Goal: Task Accomplishment & Management: Complete application form

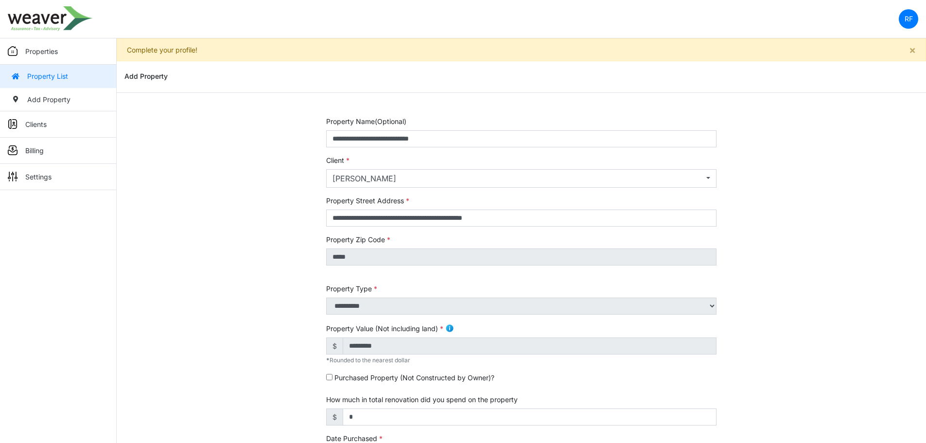
drag, startPoint x: 296, startPoint y: 254, endPoint x: 287, endPoint y: 249, distance: 9.8
click at [296, 253] on div "**********" at bounding box center [522, 409] width 810 height 587
click at [84, 53] on link "Properties" at bounding box center [58, 51] width 116 height 26
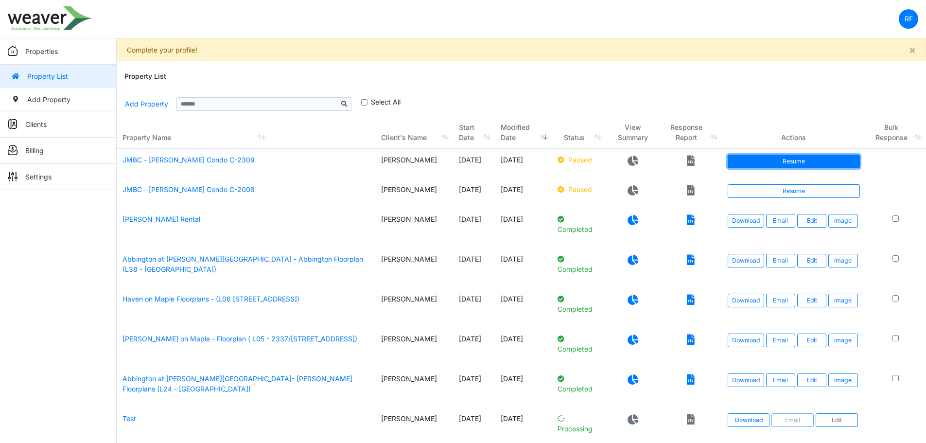
click at [783, 168] on link "Resume" at bounding box center [794, 162] width 132 height 14
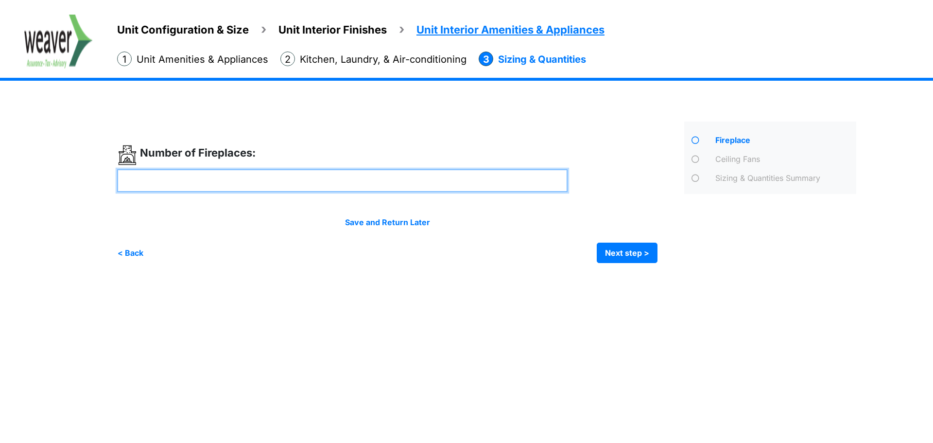
click at [242, 186] on input "number" at bounding box center [342, 180] width 451 height 23
type input "*"
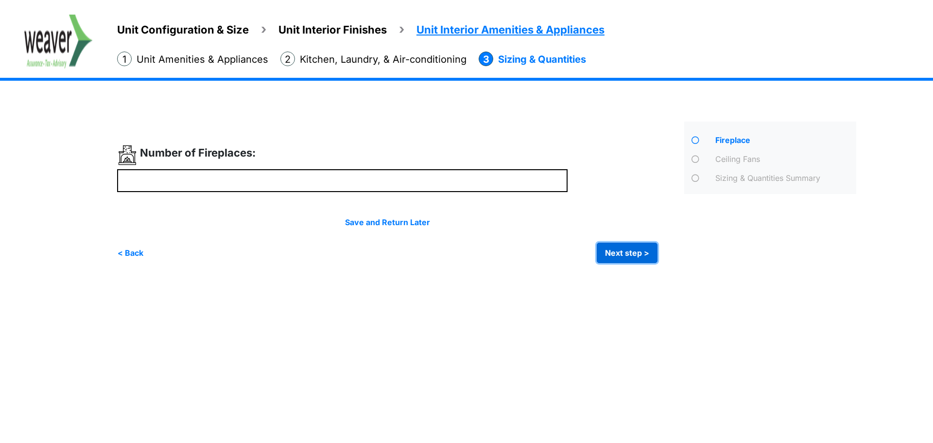
click at [613, 255] on button "Next step >" at bounding box center [627, 253] width 61 height 20
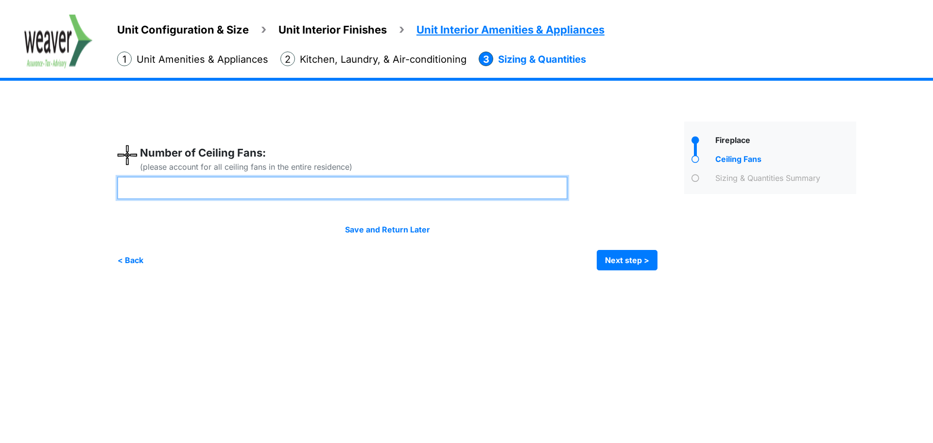
click at [188, 188] on input "number" at bounding box center [342, 187] width 451 height 23
type input "*"
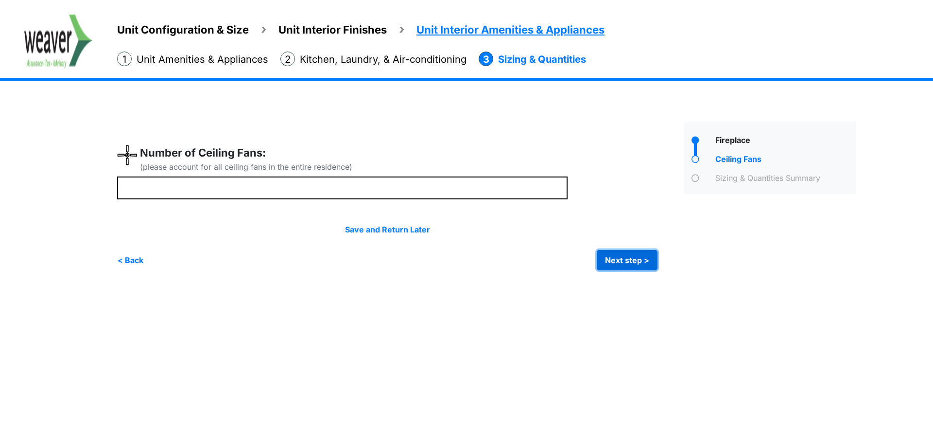
click at [616, 258] on button "Next step >" at bounding box center [627, 260] width 61 height 20
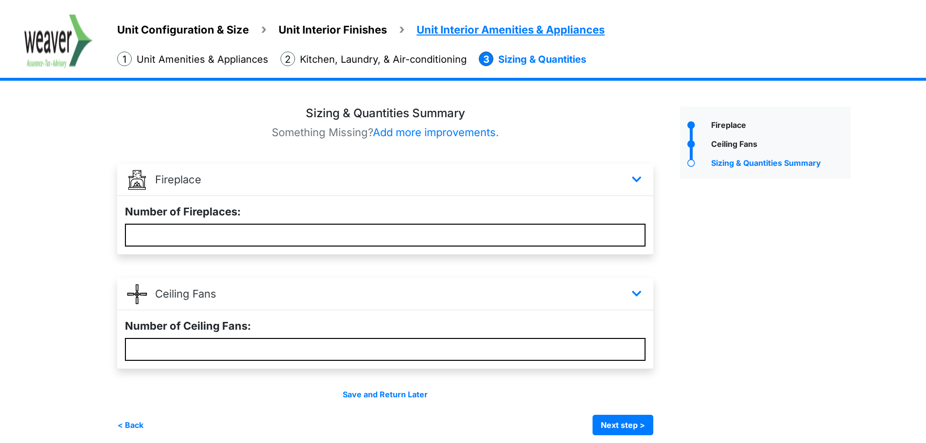
scroll to position [22, 0]
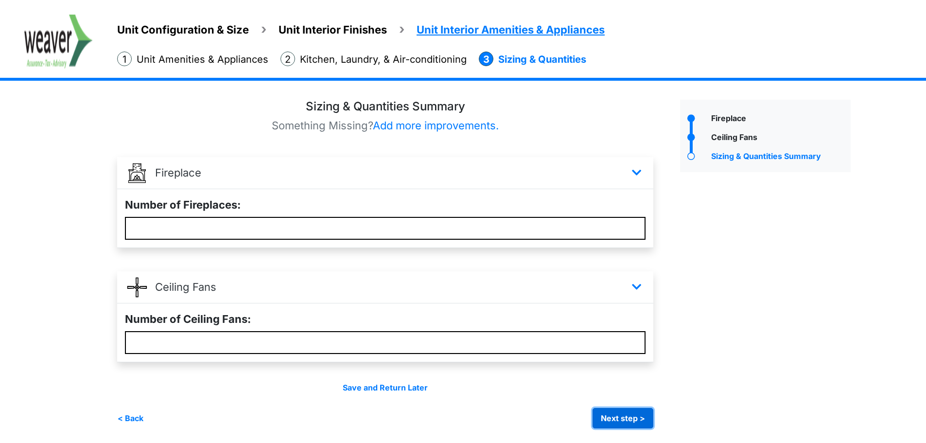
click at [622, 417] on button "Next step >" at bounding box center [623, 418] width 61 height 20
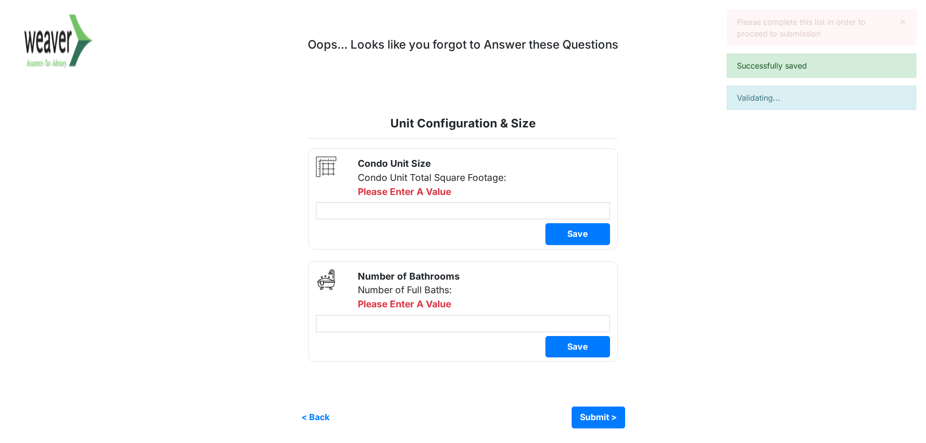
scroll to position [13, 0]
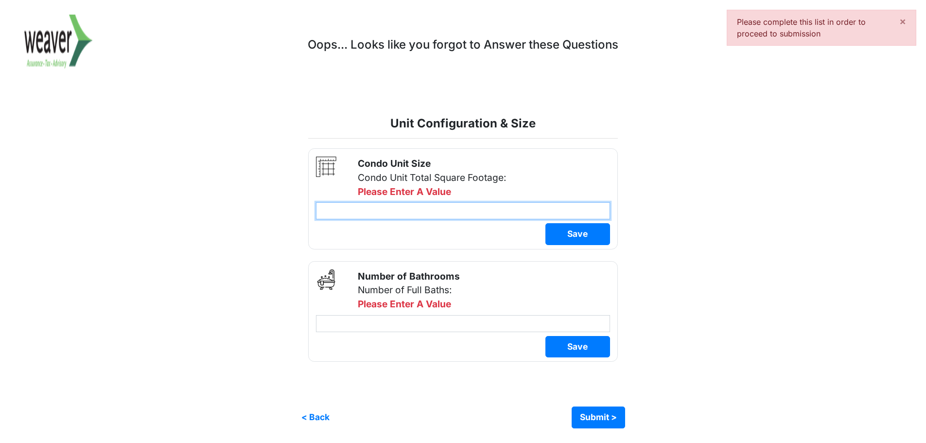
click at [482, 212] on input "number" at bounding box center [463, 210] width 294 height 17
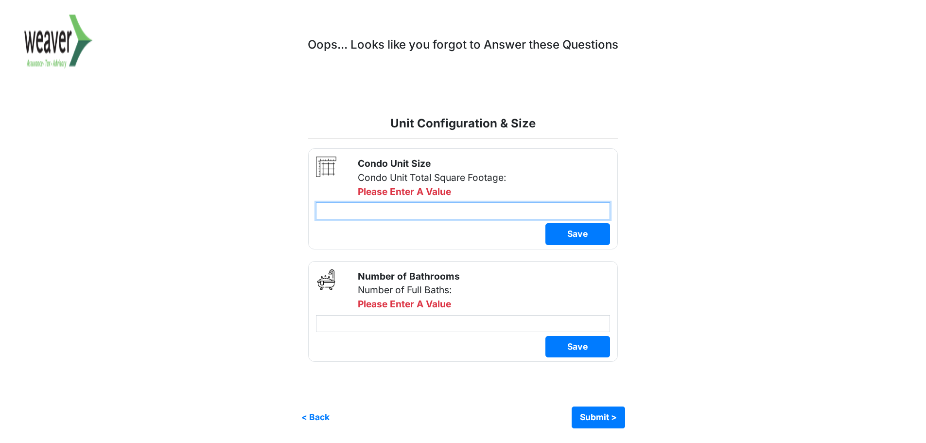
click at [455, 212] on input "number" at bounding box center [463, 210] width 294 height 17
type input "***"
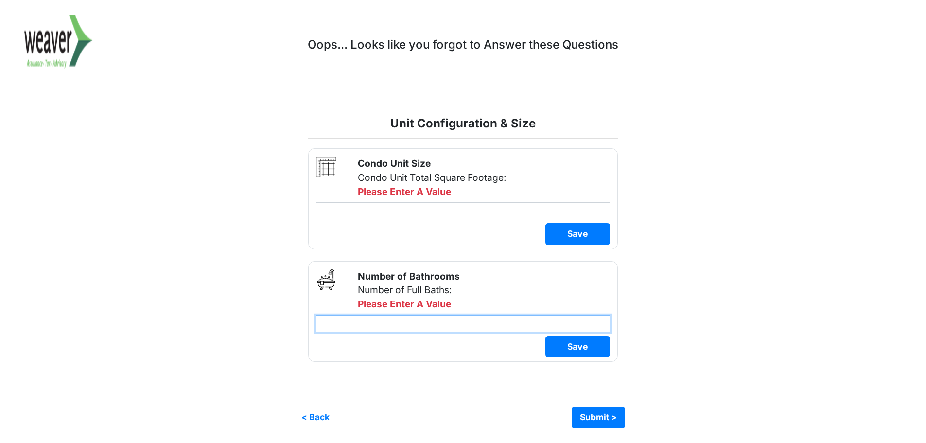
scroll to position [0, 0]
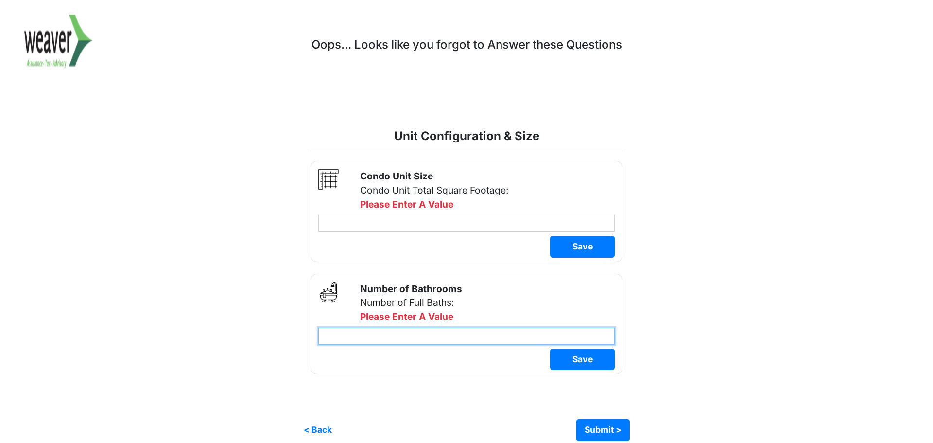
click at [441, 331] on input "number" at bounding box center [466, 336] width 297 height 17
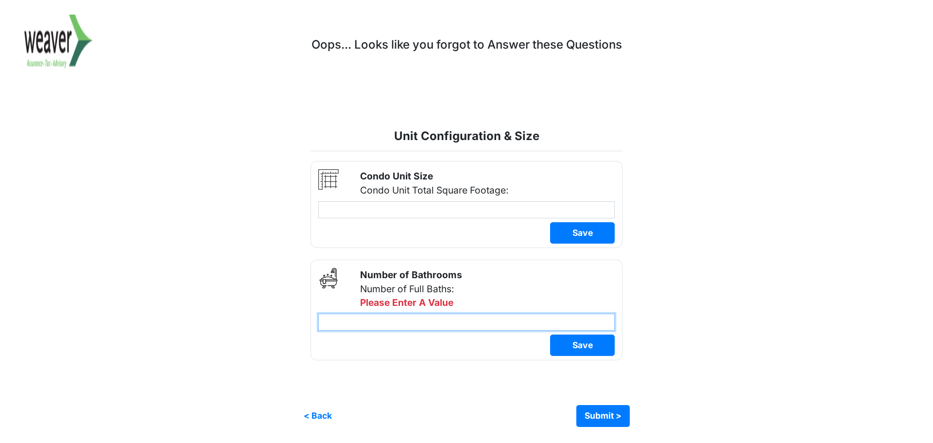
type input "*"
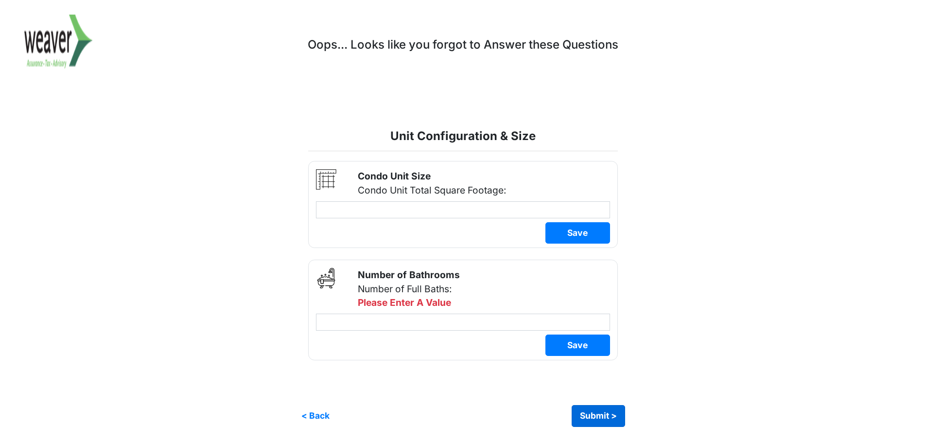
click at [605, 421] on div "× Complete your profile! Unit Configuration & Size Unit Interior Finishes Unit …" at bounding box center [463, 220] width 926 height 441
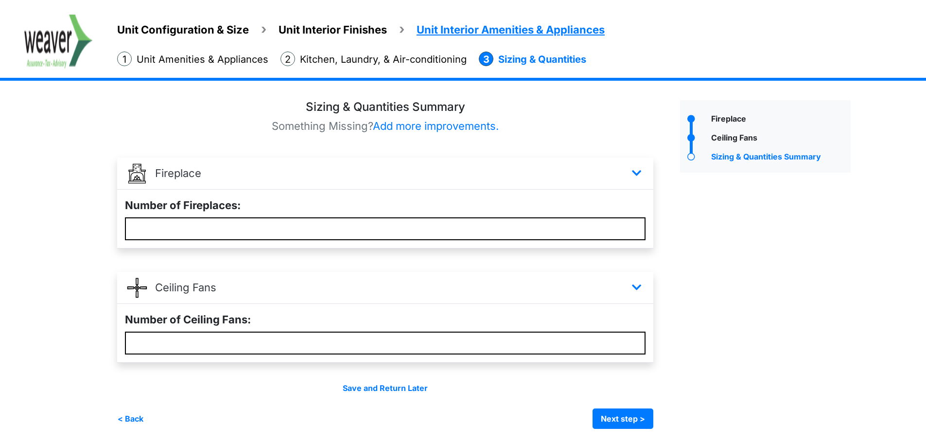
scroll to position [22, 0]
click at [615, 420] on button "Next step >" at bounding box center [623, 418] width 61 height 20
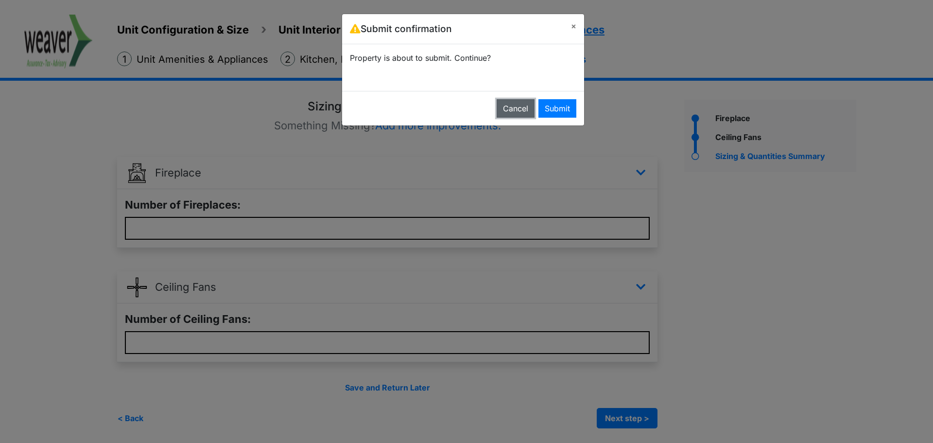
click at [508, 108] on button "Cancel" at bounding box center [516, 108] width 38 height 18
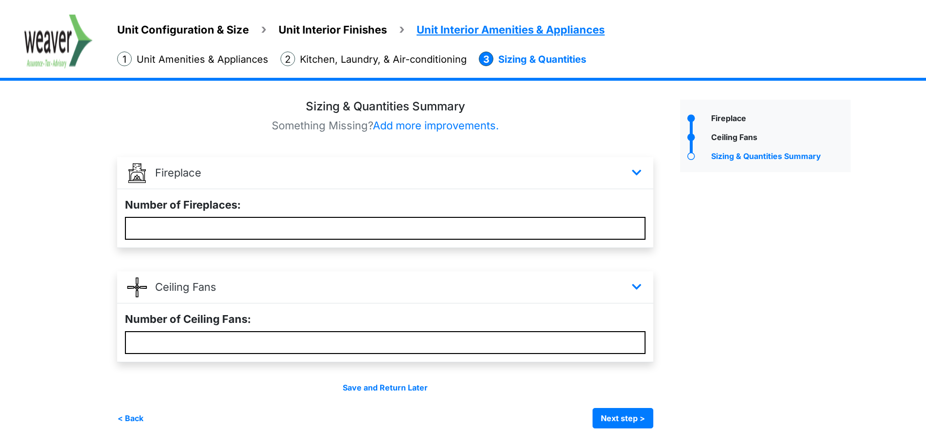
click at [194, 25] on span "Unit Configuration & Size" at bounding box center [183, 29] width 132 height 13
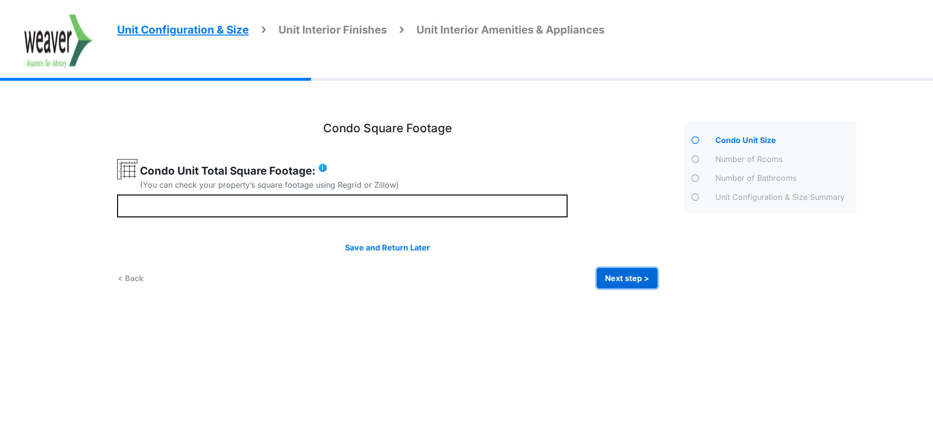
click at [620, 275] on button "Next step >" at bounding box center [627, 278] width 61 height 20
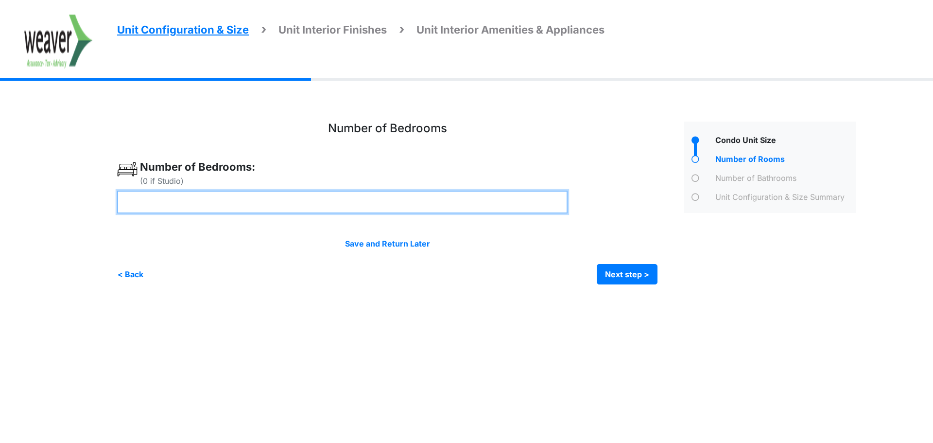
click at [334, 200] on input "number" at bounding box center [342, 202] width 451 height 23
type input "*"
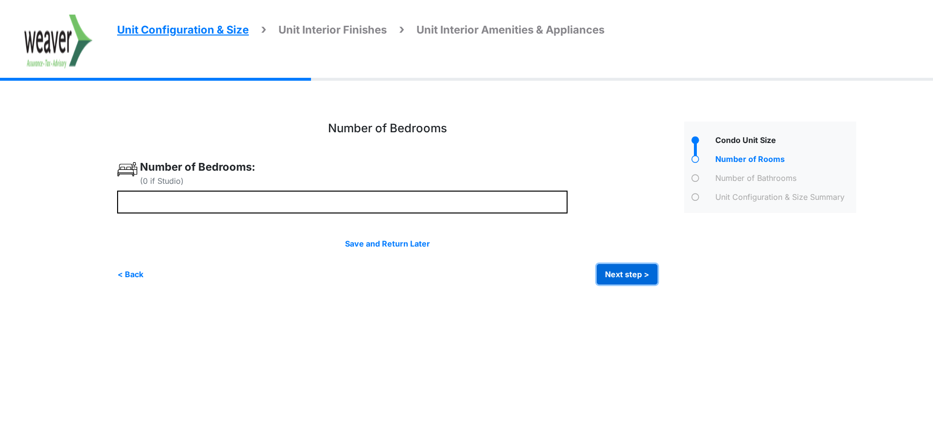
click at [640, 269] on button "Next step >" at bounding box center [627, 274] width 61 height 20
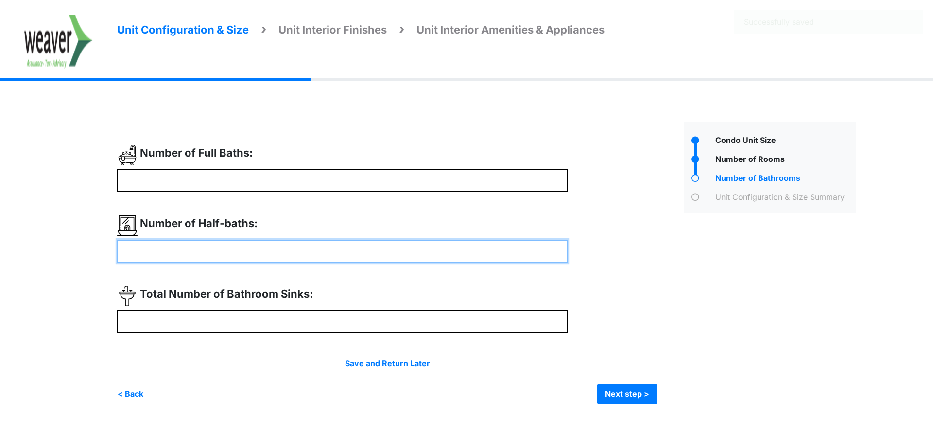
click at [324, 245] on input "number" at bounding box center [342, 251] width 451 height 23
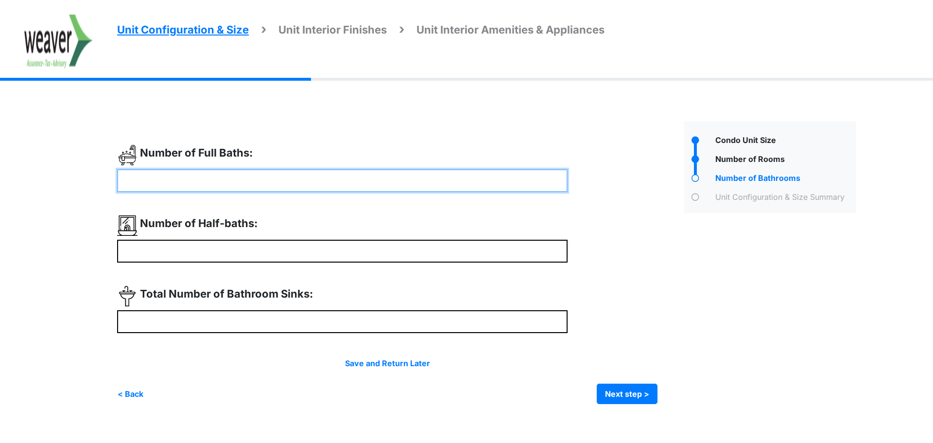
drag, startPoint x: 189, startPoint y: 177, endPoint x: 50, endPoint y: 171, distance: 139.2
click at [50, 171] on div "Unit Configuration & Size Unit Interior Finishes Unit Interior Amenities & Appl…" at bounding box center [466, 260] width 933 height 317
type input "*"
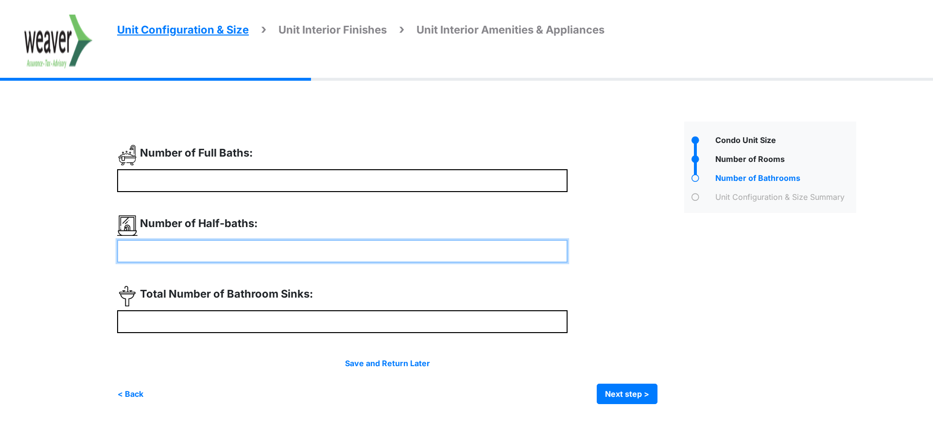
click at [192, 250] on input "number" at bounding box center [342, 251] width 451 height 23
type input "*"
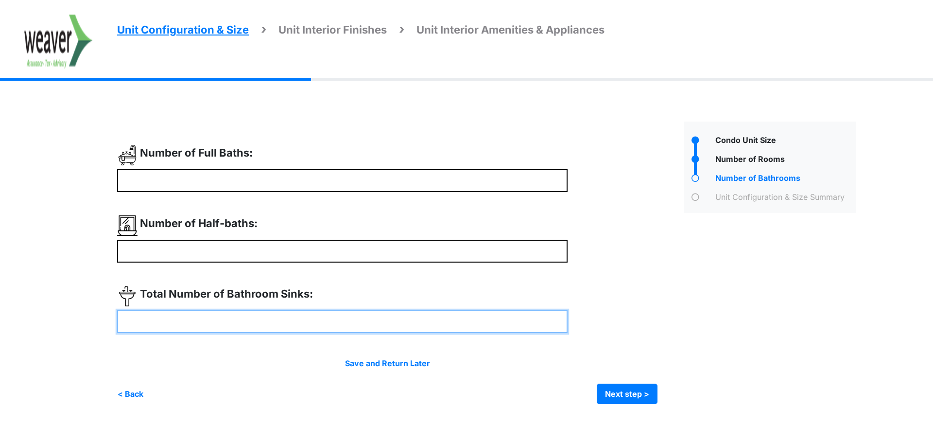
click at [201, 314] on input "number" at bounding box center [342, 321] width 451 height 23
click at [162, 321] on input "number" at bounding box center [342, 321] width 451 height 23
drag, startPoint x: 143, startPoint y: 317, endPoint x: 119, endPoint y: 317, distance: 24.8
click at [119, 317] on input "*" at bounding box center [342, 321] width 451 height 23
type input "*"
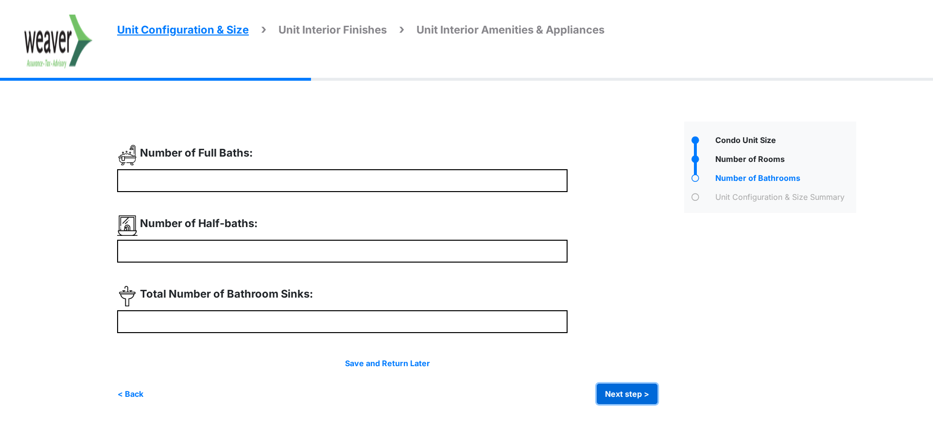
click at [614, 387] on button "Next step >" at bounding box center [627, 394] width 61 height 20
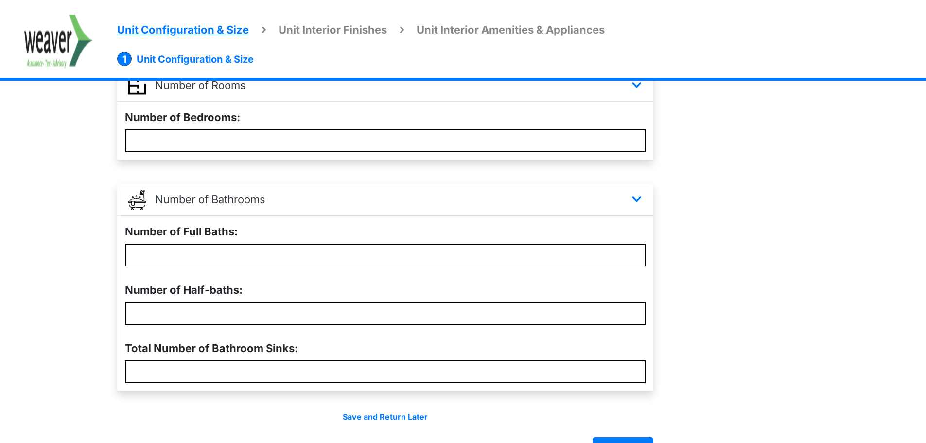
scroll to position [253, 0]
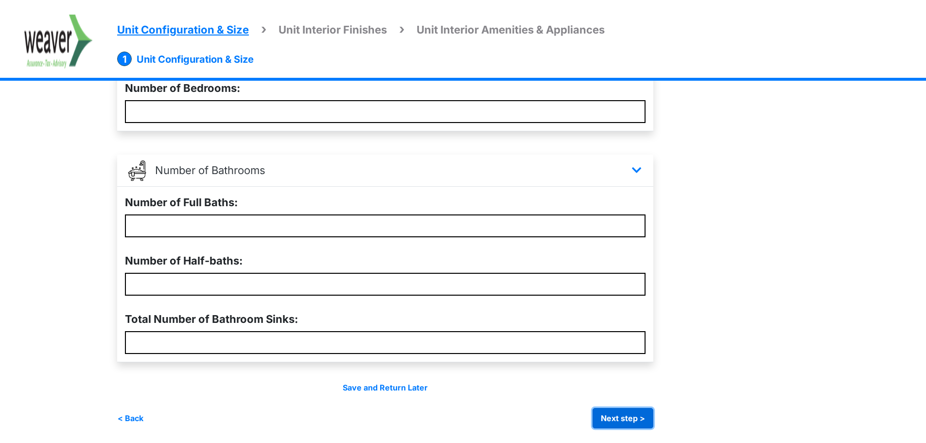
click at [618, 413] on button "Next step >" at bounding box center [623, 418] width 61 height 20
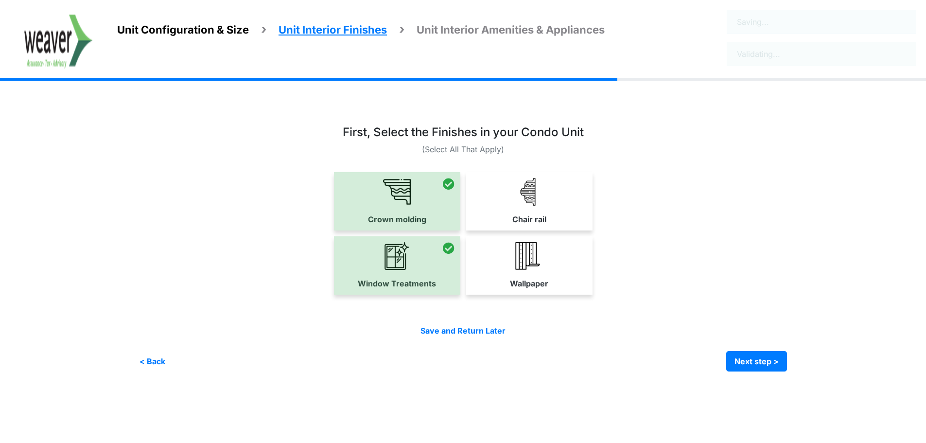
scroll to position [0, 0]
click at [759, 361] on button "Next step >" at bounding box center [763, 361] width 61 height 20
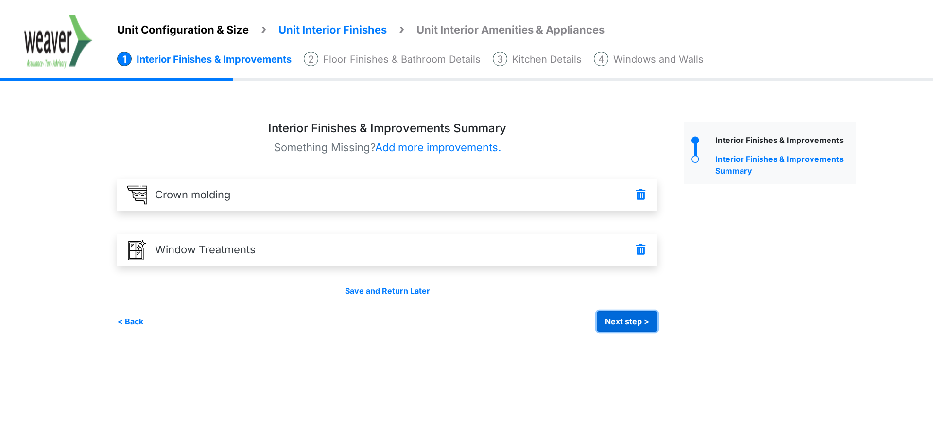
click at [640, 322] on button "Next step >" at bounding box center [627, 321] width 61 height 20
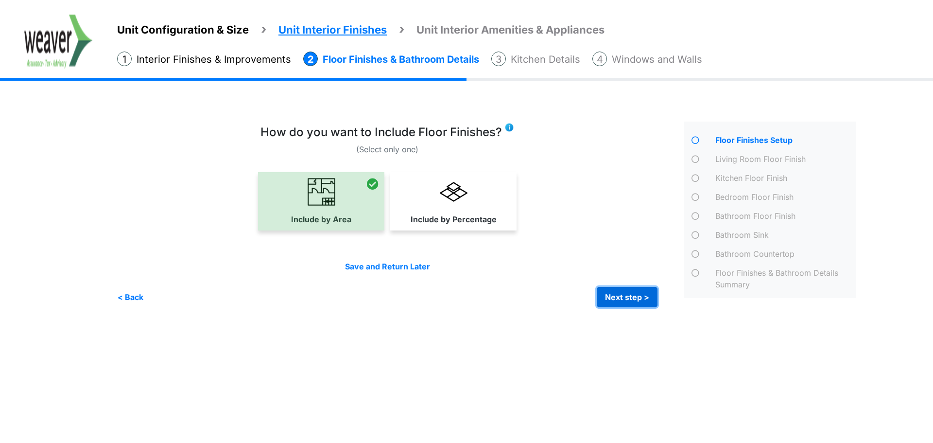
click at [628, 293] on button "Next step >" at bounding box center [627, 297] width 61 height 20
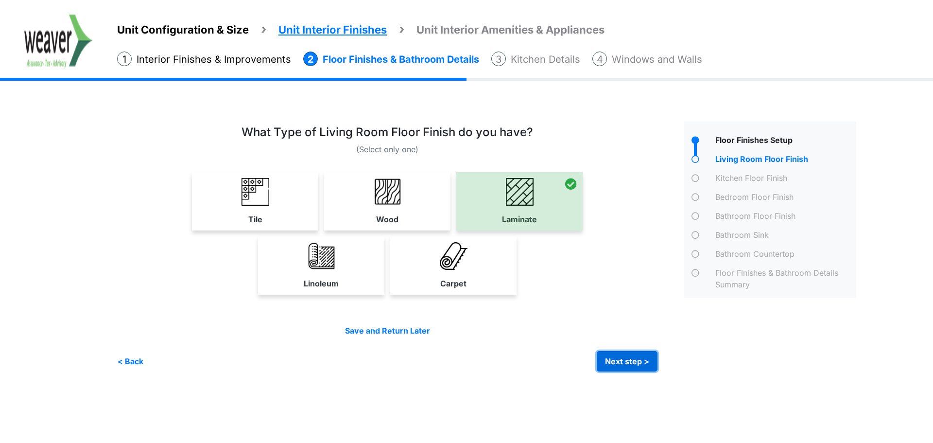
click at [631, 358] on button "Next step >" at bounding box center [627, 361] width 61 height 20
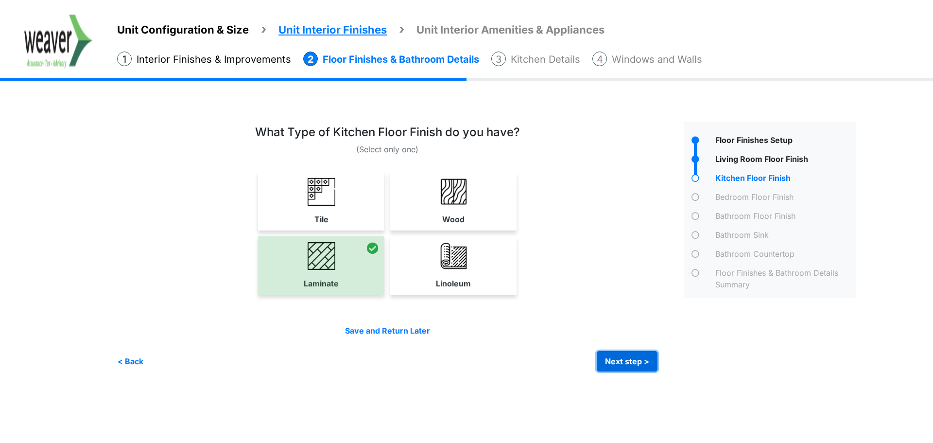
click at [631, 358] on button "Next step >" at bounding box center [627, 361] width 61 height 20
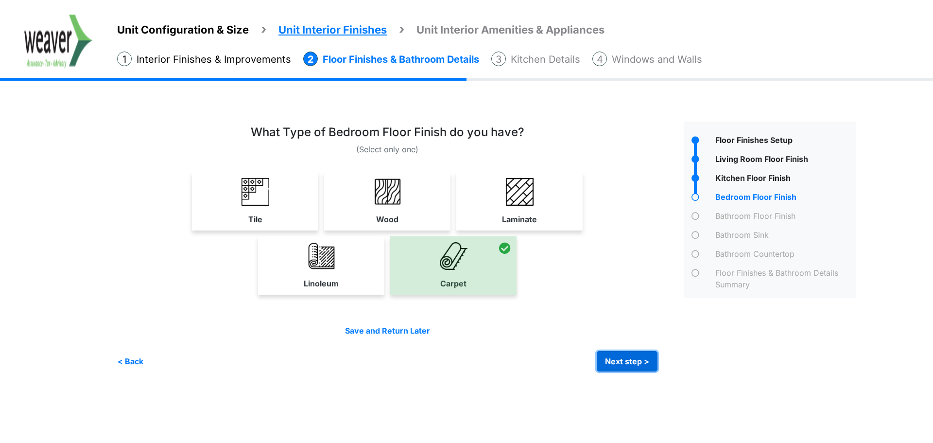
click at [631, 358] on button "Next step >" at bounding box center [627, 361] width 61 height 20
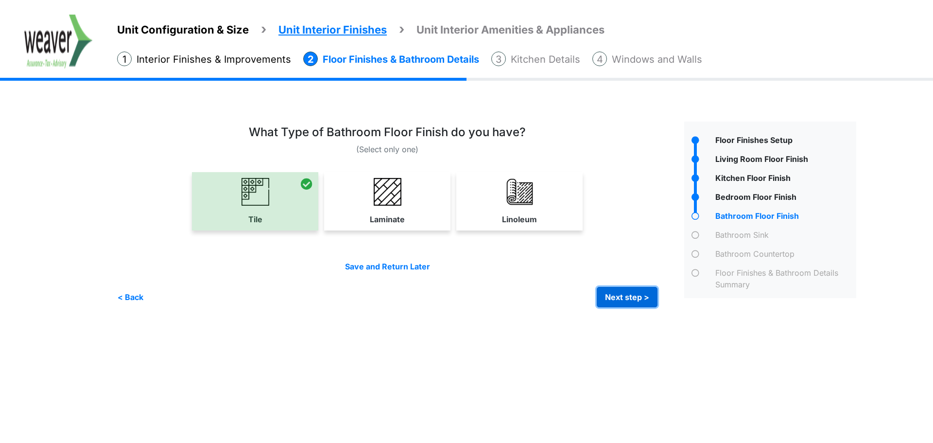
click at [625, 294] on button "Next step >" at bounding box center [627, 297] width 61 height 20
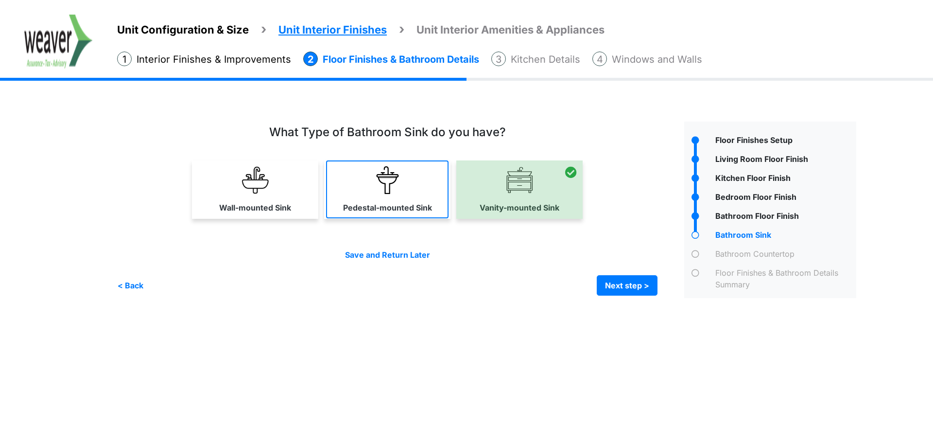
click at [344, 190] on link "Pedestal-mounted Sink" at bounding box center [387, 189] width 123 height 58
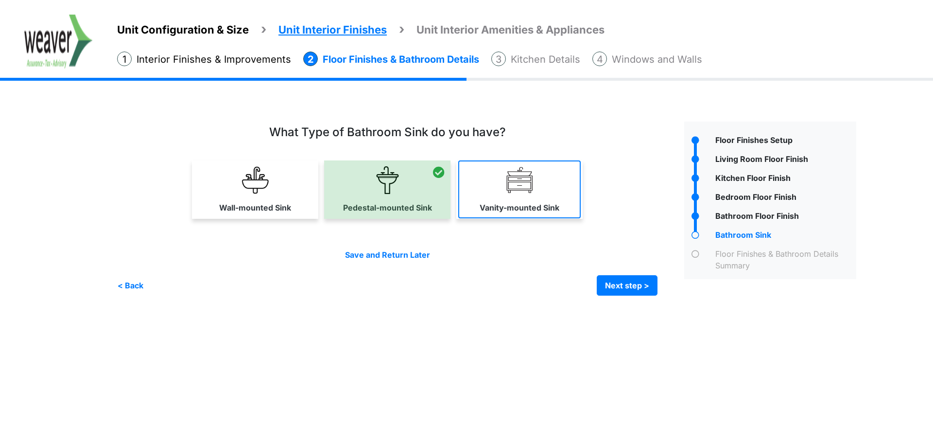
click at [552, 202] on label "Vanity-mounted Sink" at bounding box center [520, 208] width 80 height 12
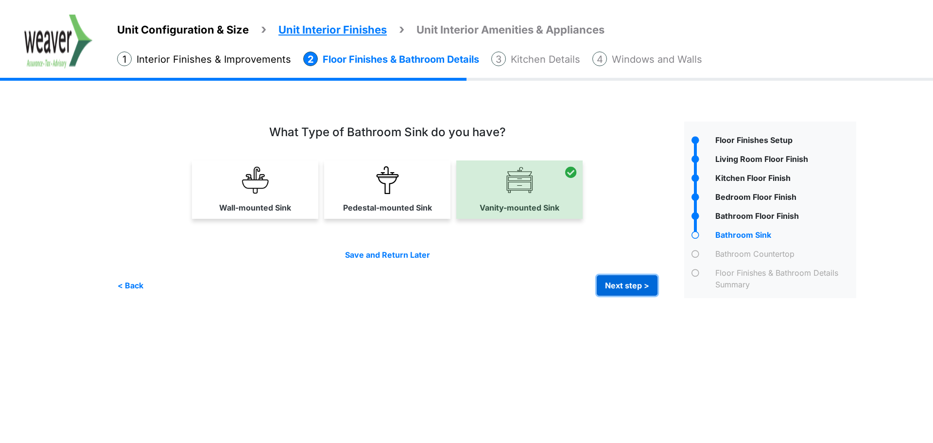
click at [636, 284] on button "Next step >" at bounding box center [627, 285] width 61 height 20
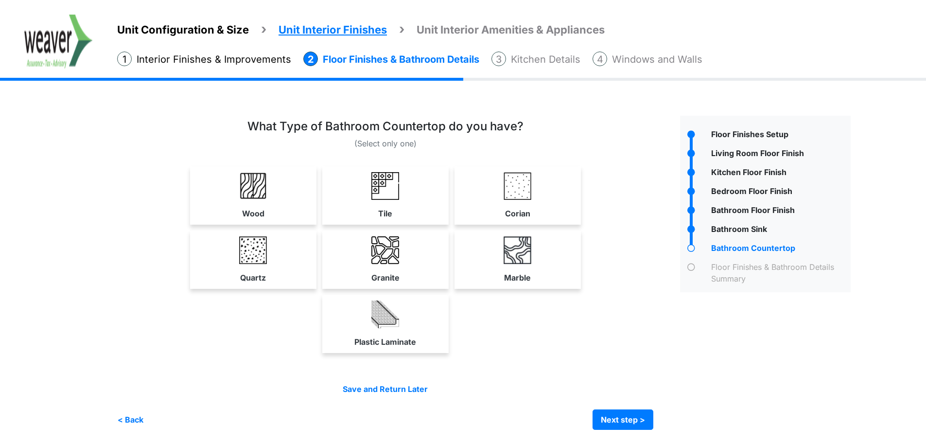
scroll to position [7, 0]
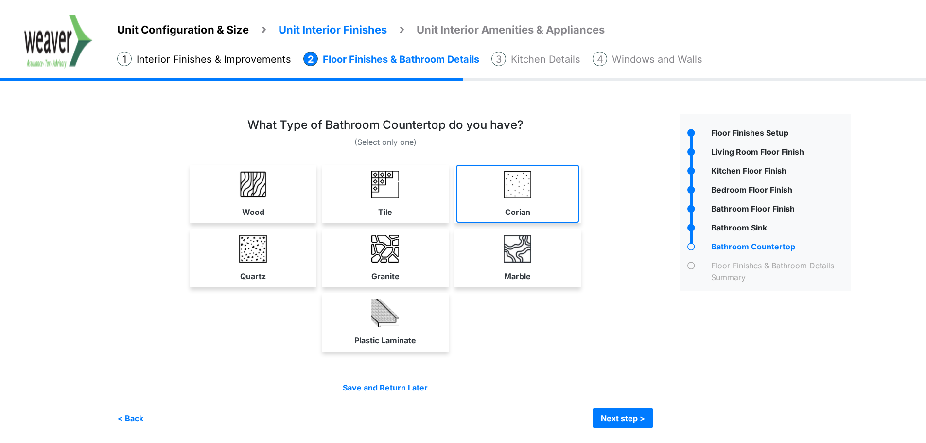
click at [535, 193] on link "Corian" at bounding box center [518, 194] width 123 height 58
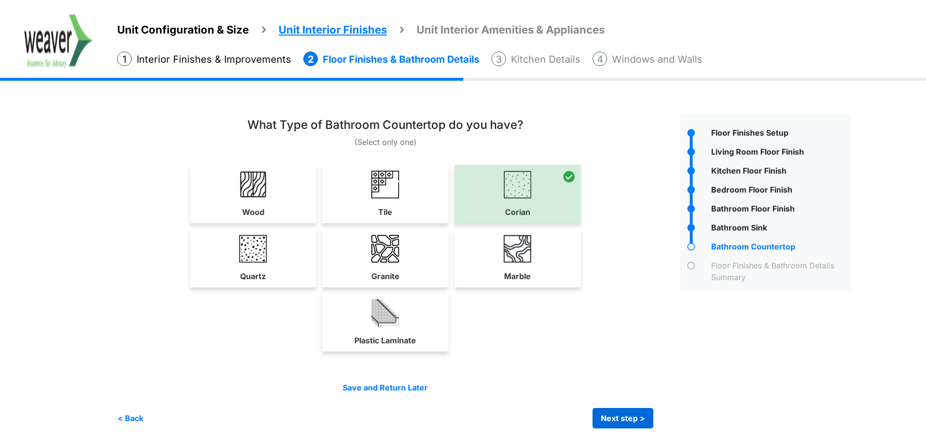
drag, startPoint x: 632, startPoint y: 401, endPoint x: 629, endPoint y: 415, distance: 14.4
click at [628, 415] on button "Next step >" at bounding box center [623, 418] width 61 height 20
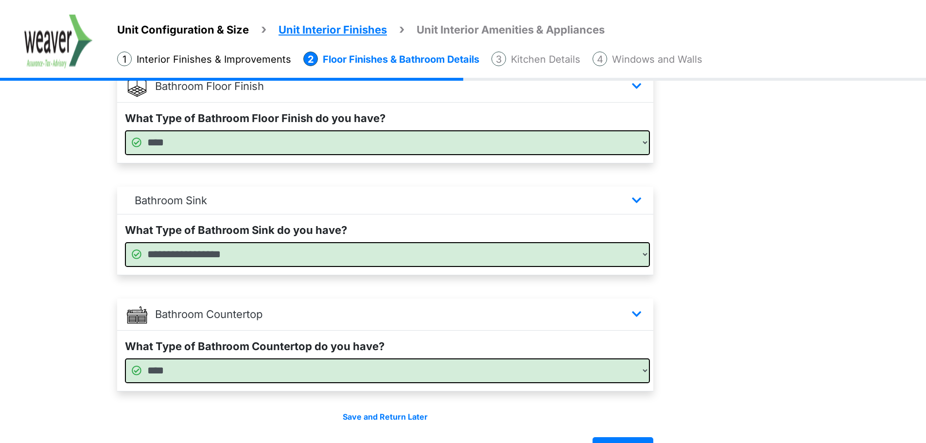
scroll to position [602, 0]
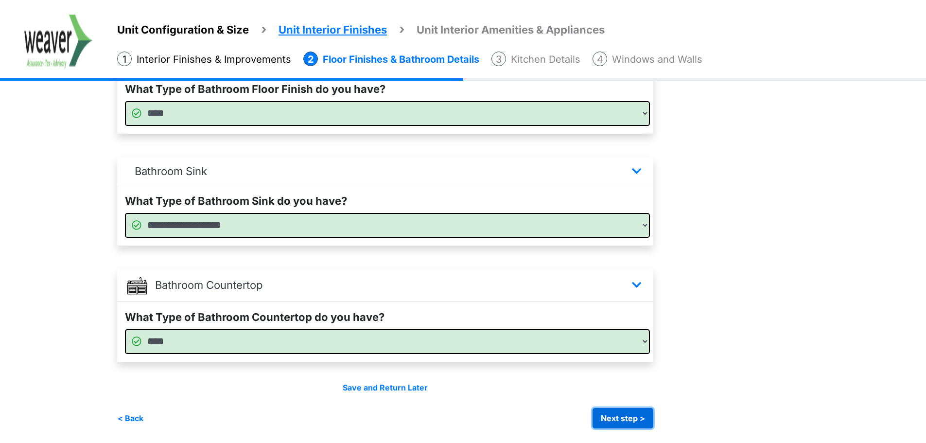
click at [642, 418] on button "Next step >" at bounding box center [623, 418] width 61 height 20
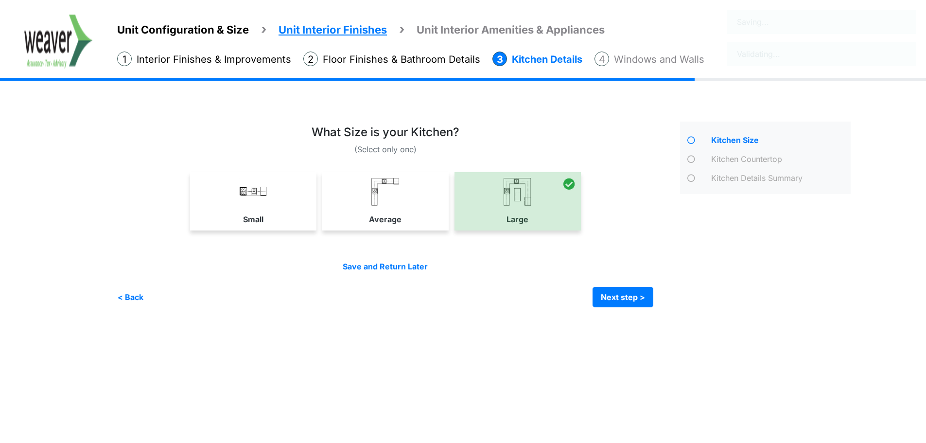
scroll to position [0, 0]
click at [631, 295] on button "Next step >" at bounding box center [627, 297] width 61 height 20
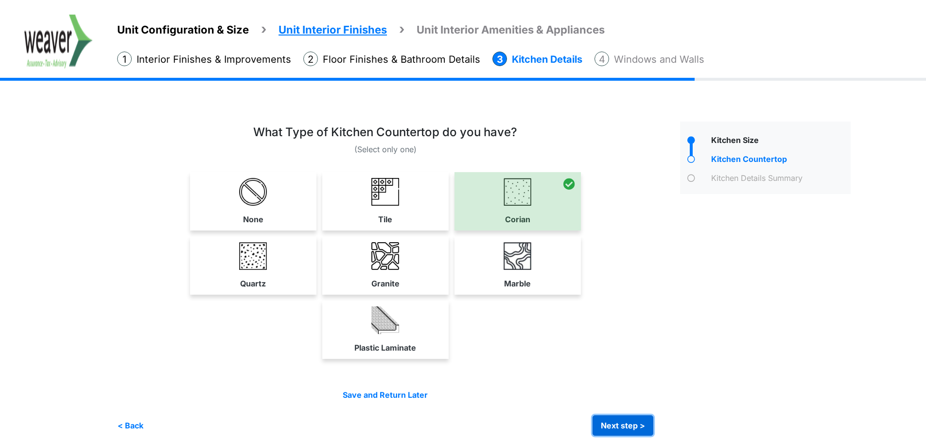
click at [635, 423] on button "Next step >" at bounding box center [623, 425] width 61 height 20
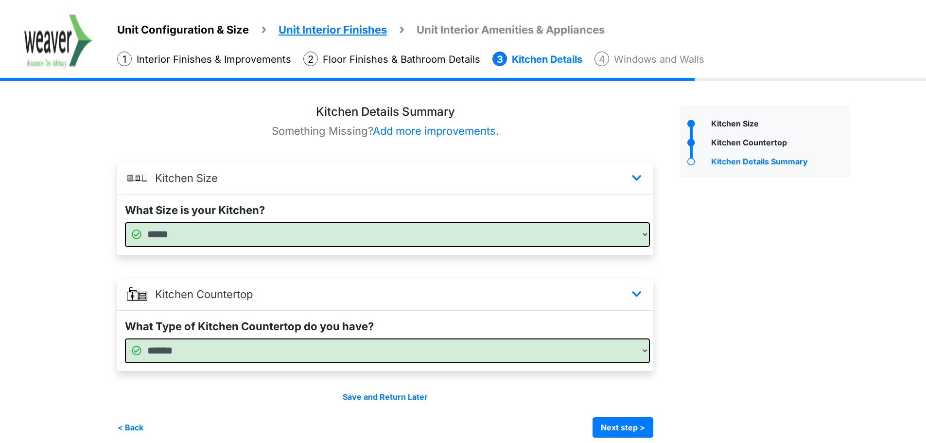
scroll to position [26, 0]
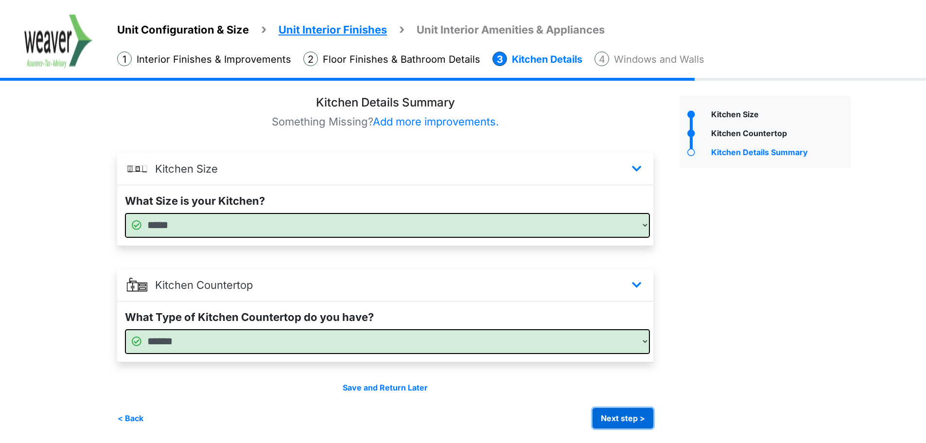
click at [637, 421] on button "Next step >" at bounding box center [623, 418] width 61 height 20
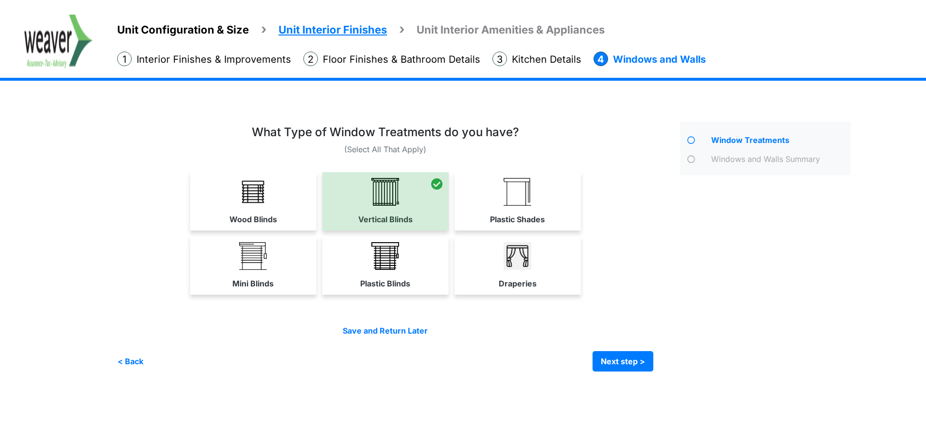
scroll to position [0, 0]
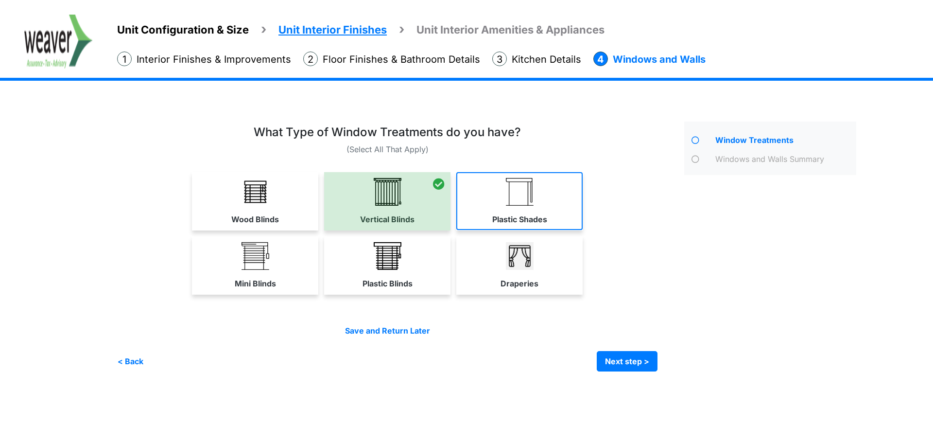
click at [542, 219] on label "Plastic Shades" at bounding box center [520, 219] width 55 height 12
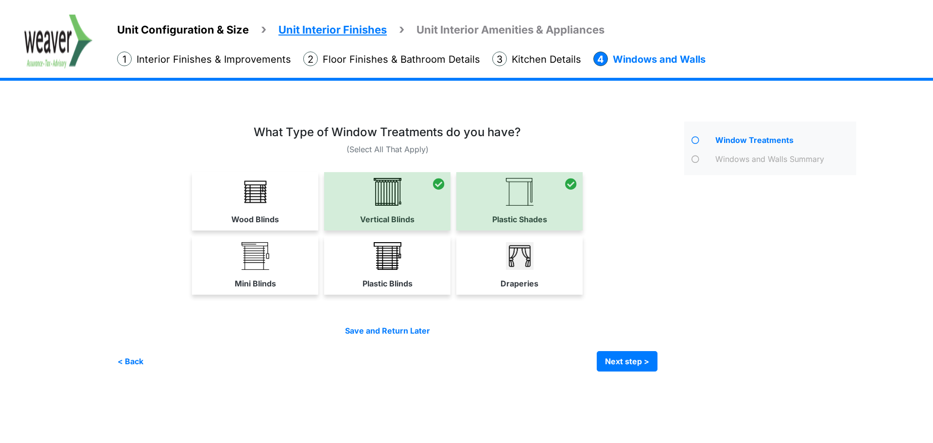
click at [423, 207] on div at bounding box center [387, 201] width 126 height 58
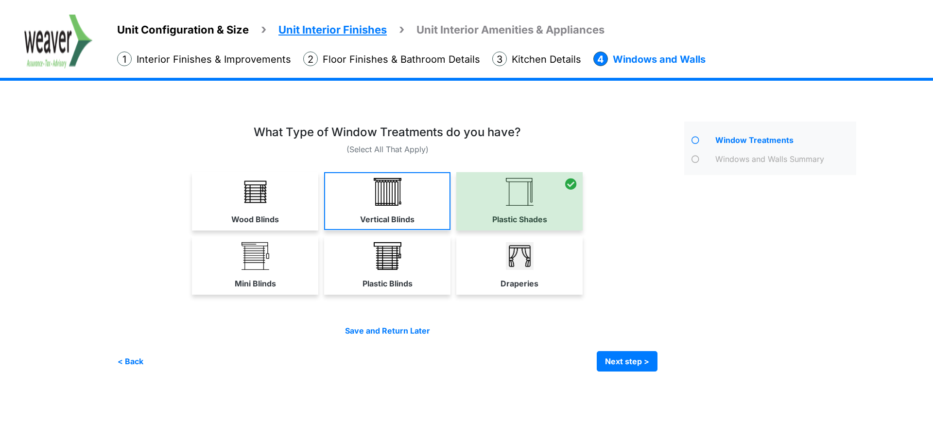
click at [407, 211] on link "Vertical Blinds" at bounding box center [387, 201] width 126 height 58
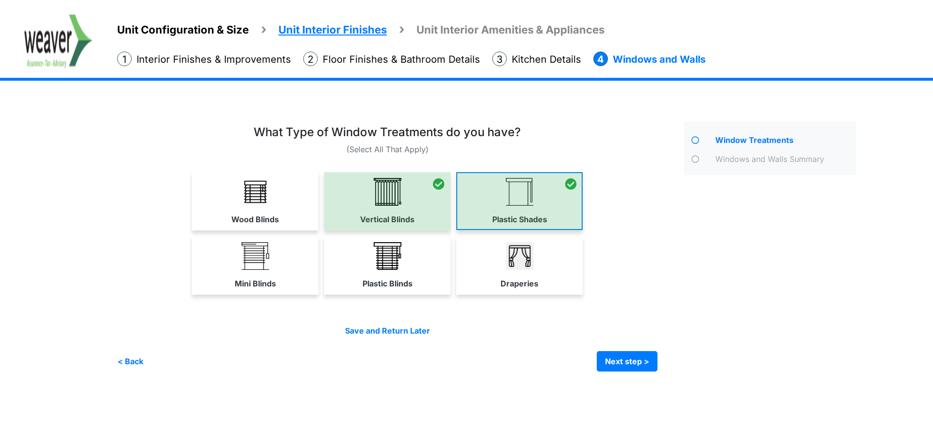
click at [524, 207] on div at bounding box center [520, 201] width 126 height 58
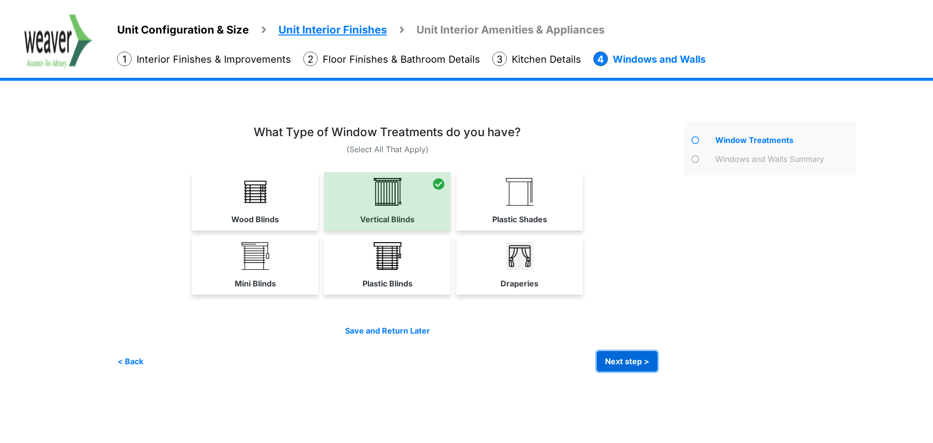
click at [612, 362] on button "Next step >" at bounding box center [627, 361] width 61 height 20
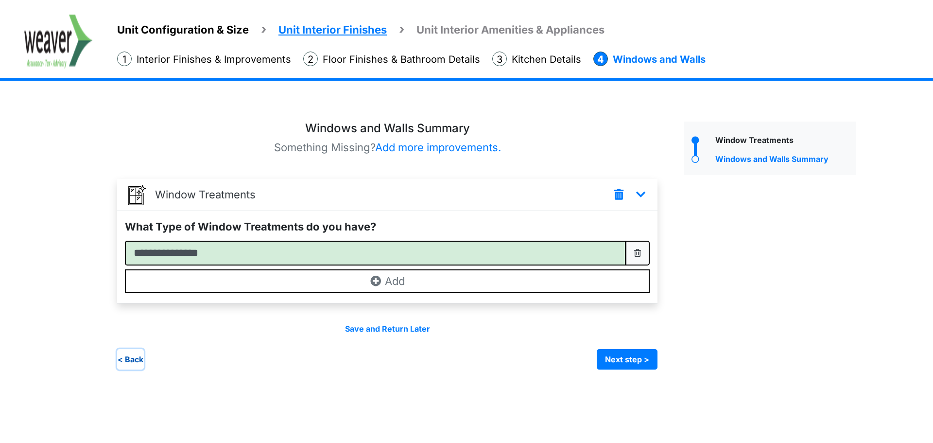
click at [126, 354] on button "< Back" at bounding box center [130, 359] width 27 height 20
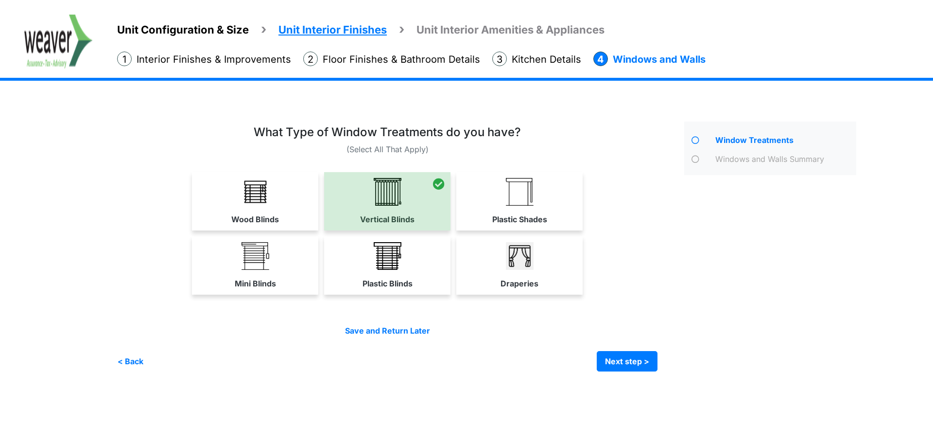
drag, startPoint x: 508, startPoint y: 281, endPoint x: 543, endPoint y: 287, distance: 35.6
click at [510, 281] on label "Draperies" at bounding box center [520, 284] width 38 height 12
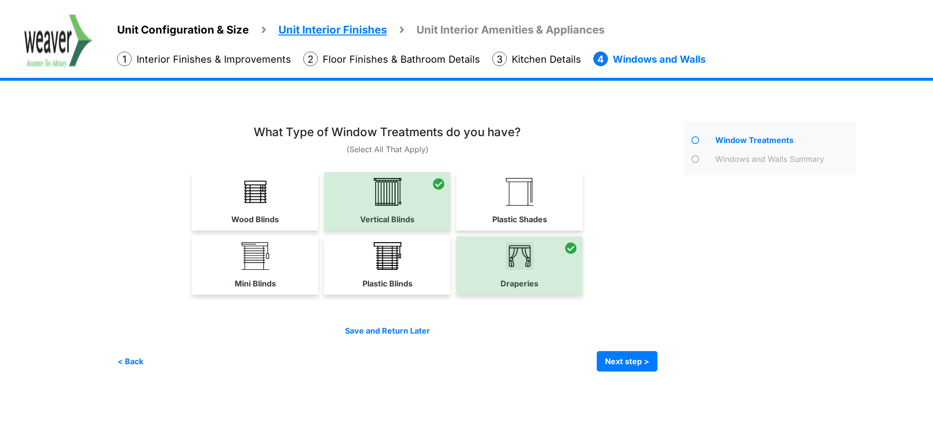
drag, startPoint x: 563, startPoint y: 277, endPoint x: 598, endPoint y: 299, distance: 40.2
click at [564, 277] on div at bounding box center [520, 265] width 126 height 58
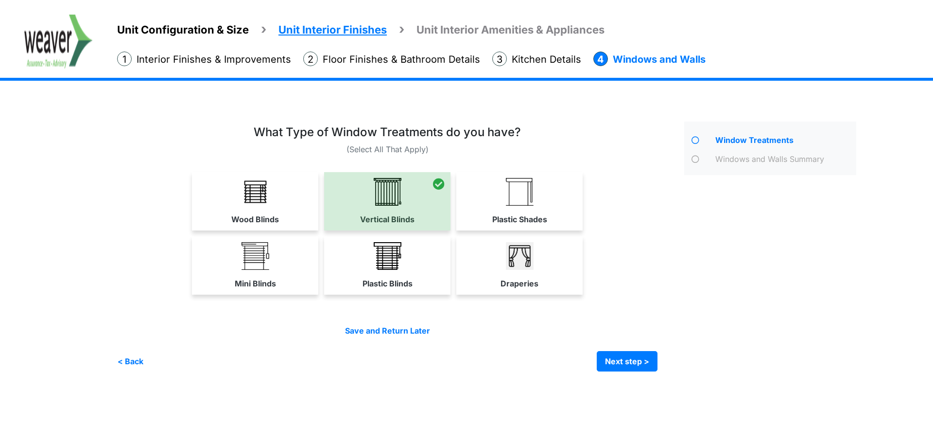
drag, startPoint x: 540, startPoint y: 263, endPoint x: 584, endPoint y: 291, distance: 52.1
click at [542, 264] on link "Draperies" at bounding box center [520, 265] width 126 height 58
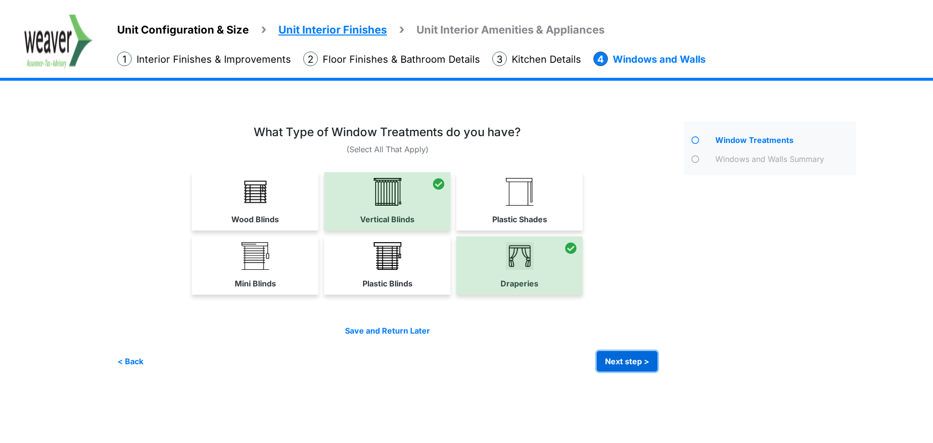
click at [628, 357] on button "Next step >" at bounding box center [627, 361] width 61 height 20
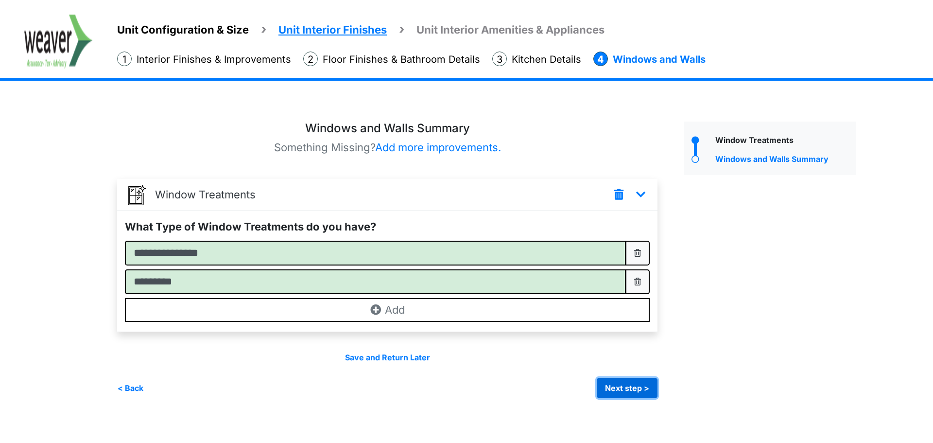
click at [618, 378] on button "Next step >" at bounding box center [627, 388] width 61 height 20
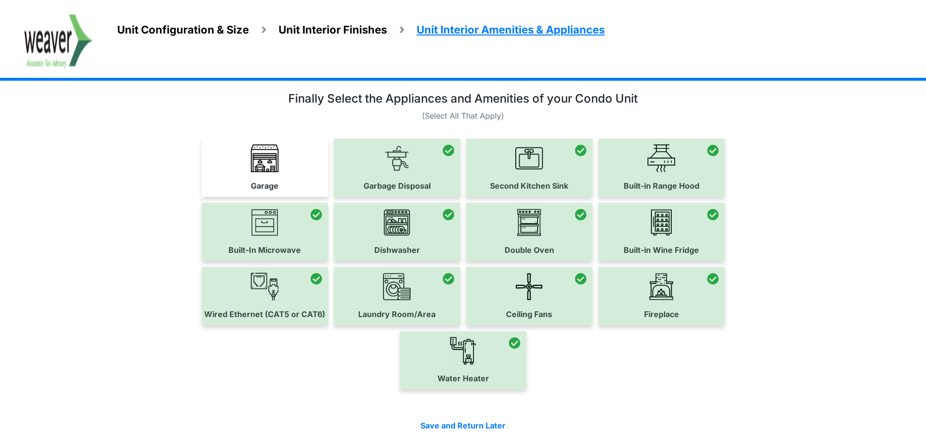
scroll to position [71, 0]
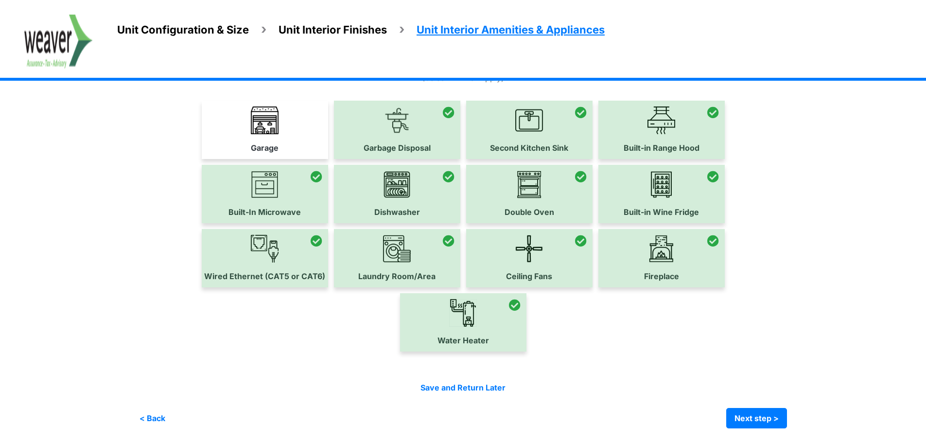
drag, startPoint x: 560, startPoint y: 138, endPoint x: 745, endPoint y: 270, distance: 227.2
click at [562, 139] on div at bounding box center [529, 130] width 126 height 58
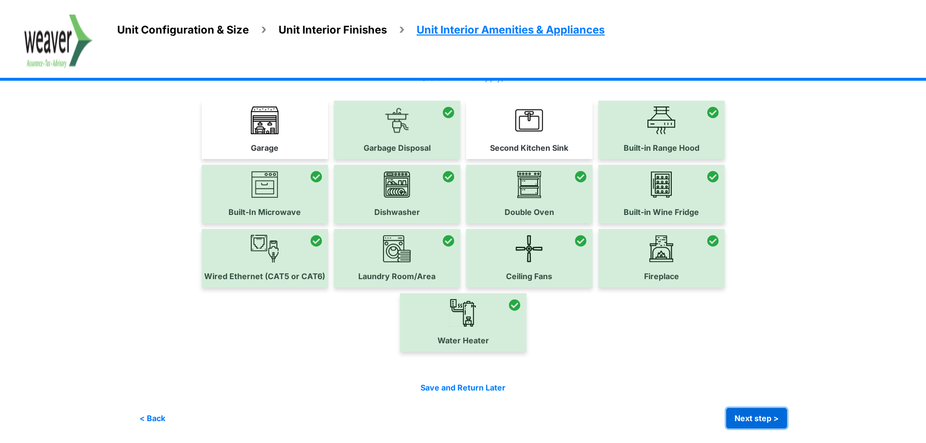
click at [761, 422] on button "Next step >" at bounding box center [756, 418] width 61 height 20
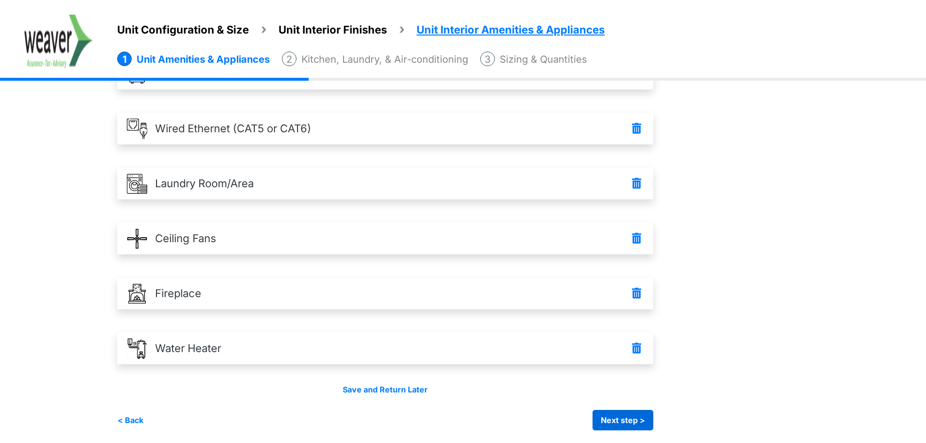
scroll to position [398, 0]
click at [626, 415] on button "Next step >" at bounding box center [623, 418] width 61 height 20
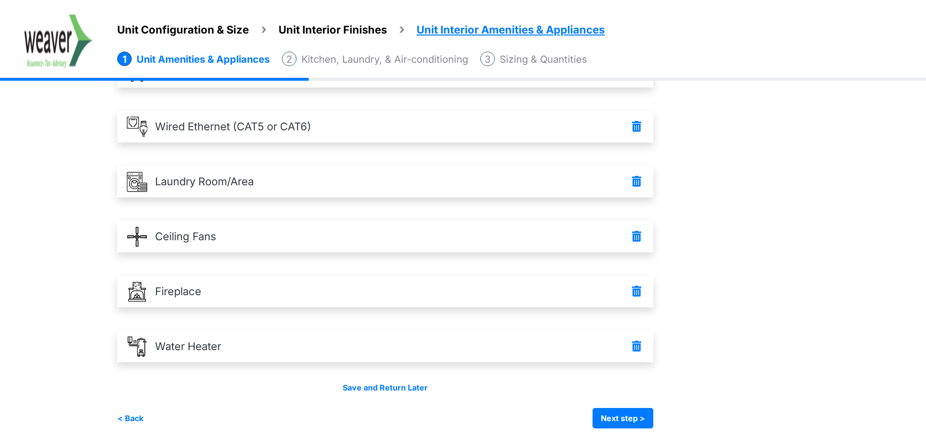
scroll to position [0, 0]
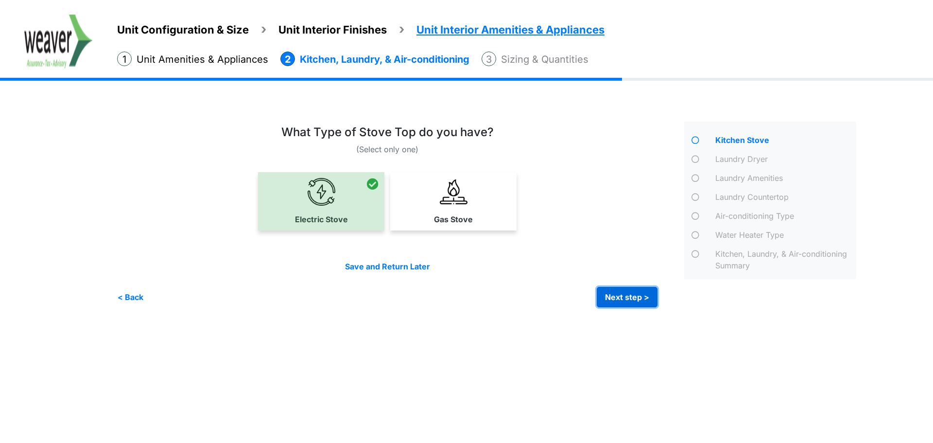
drag, startPoint x: 634, startPoint y: 287, endPoint x: 640, endPoint y: 287, distance: 6.3
click at [635, 287] on button "Next step >" at bounding box center [627, 297] width 61 height 20
click at [635, 288] on button "Next step >" at bounding box center [627, 297] width 61 height 20
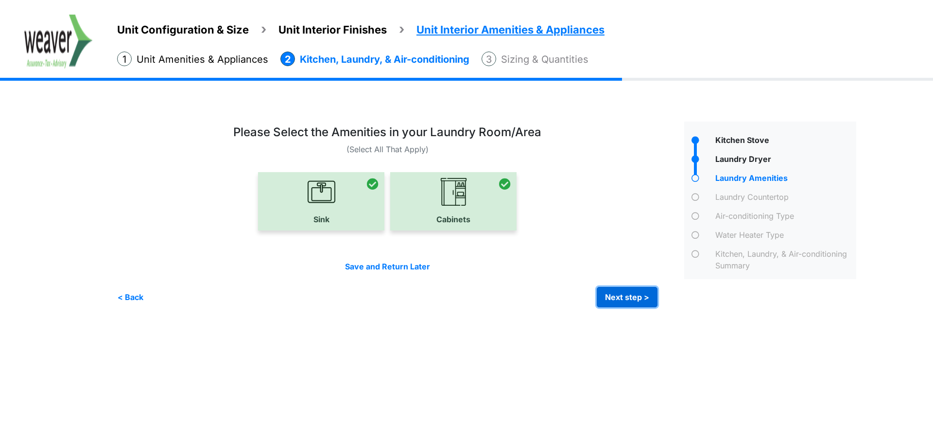
click at [635, 288] on button "Next step >" at bounding box center [627, 297] width 61 height 20
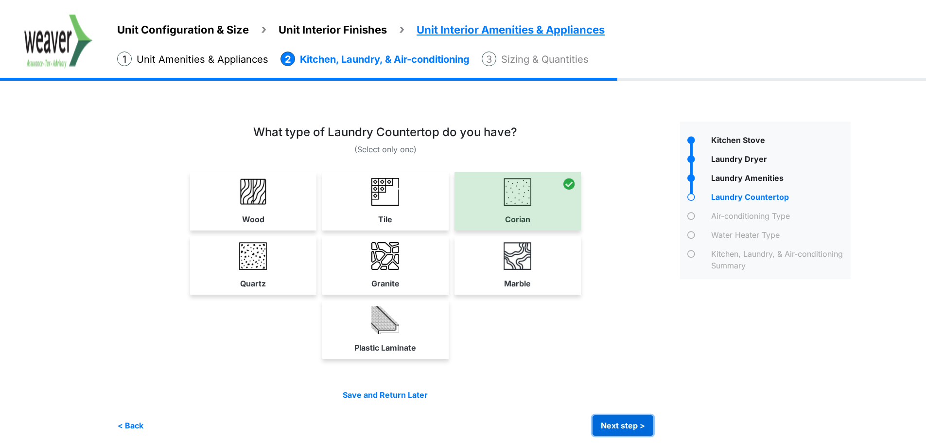
click at [608, 426] on button "Next step >" at bounding box center [623, 425] width 61 height 20
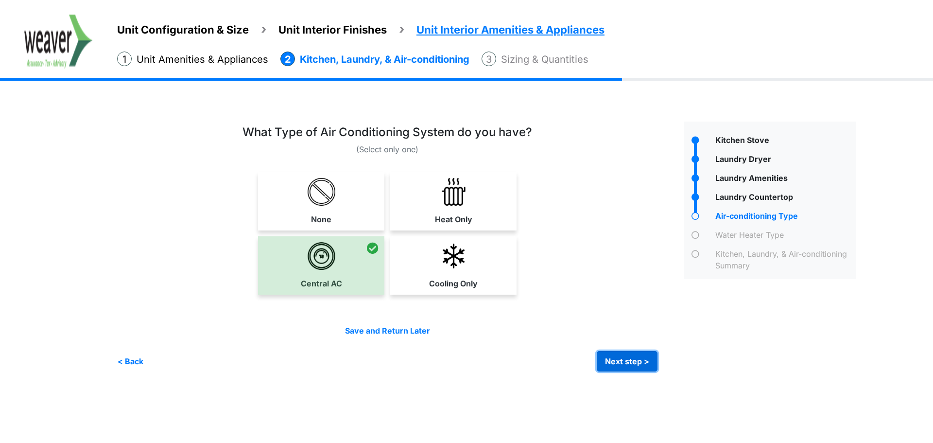
click at [648, 358] on button "Next step >" at bounding box center [627, 361] width 61 height 20
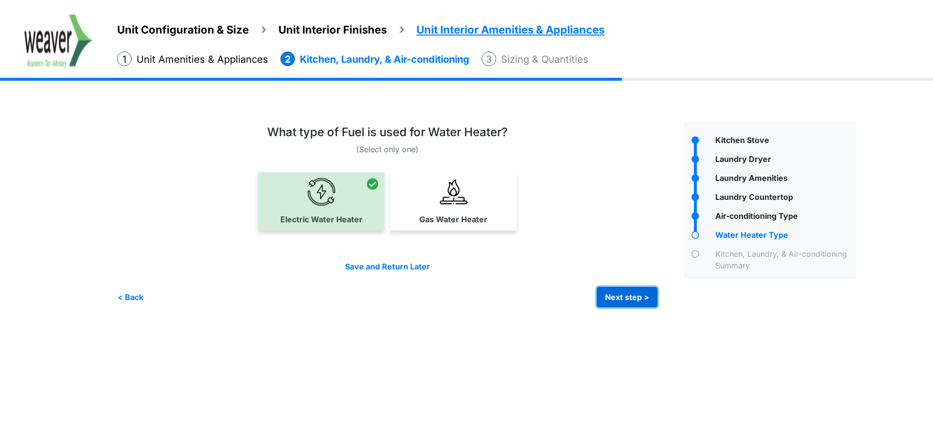
click at [637, 302] on button "Next step >" at bounding box center [627, 297] width 61 height 20
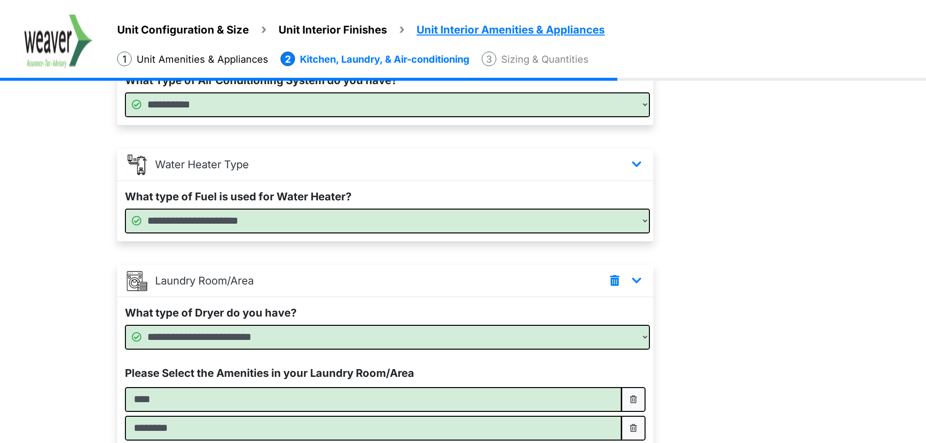
scroll to position [463, 0]
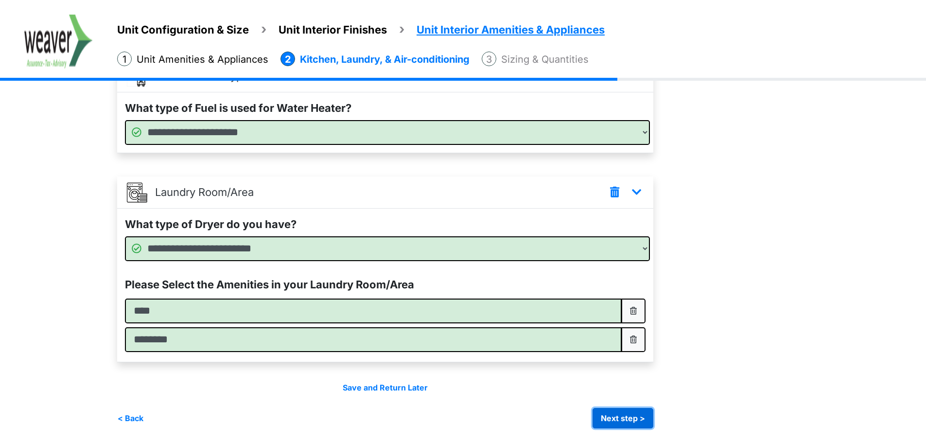
drag, startPoint x: 638, startPoint y: 423, endPoint x: 647, endPoint y: 416, distance: 11.5
click at [638, 422] on button "Next step >" at bounding box center [623, 418] width 61 height 20
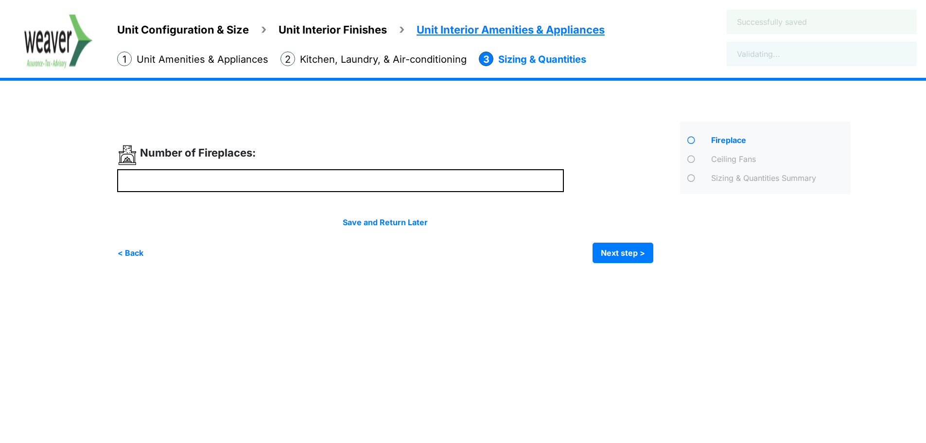
scroll to position [0, 0]
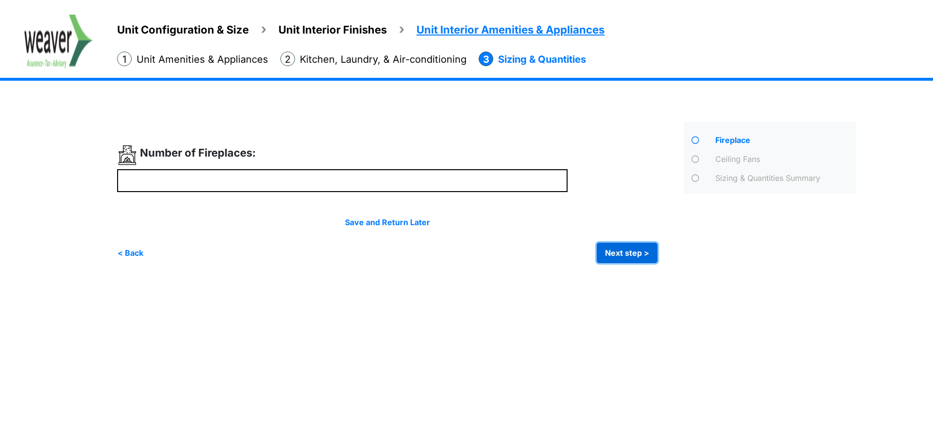
click at [631, 253] on button "Next step >" at bounding box center [627, 253] width 61 height 20
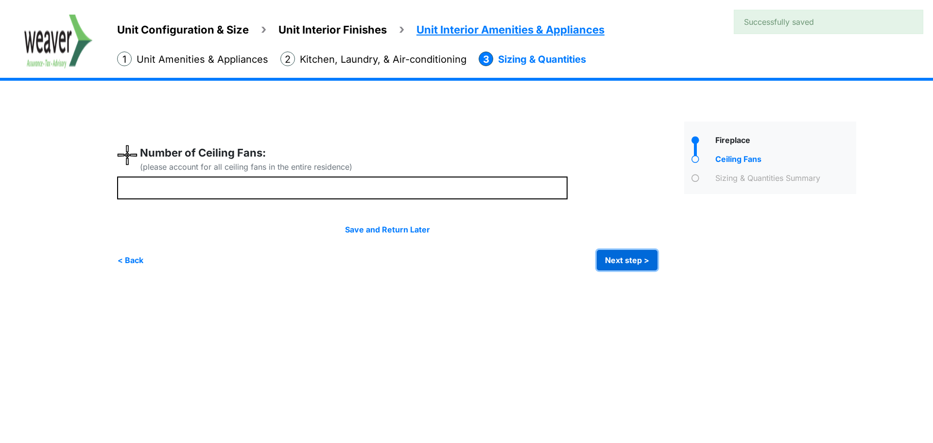
click at [631, 250] on button "Next step >" at bounding box center [627, 260] width 61 height 20
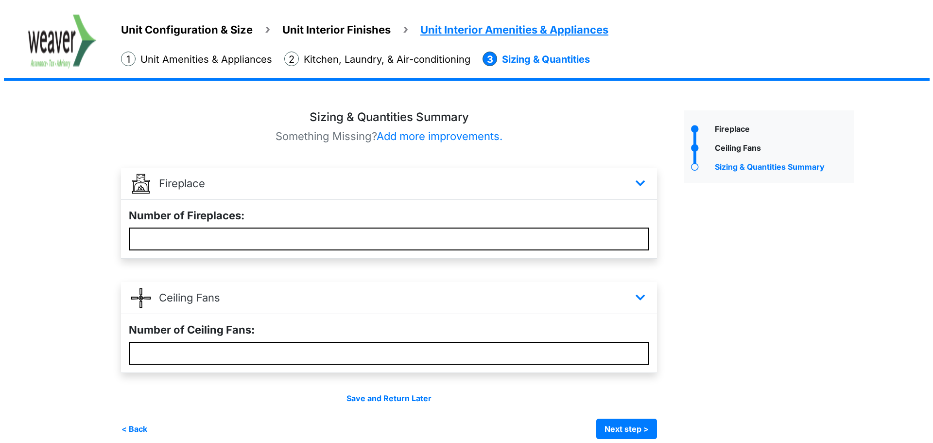
scroll to position [22, 0]
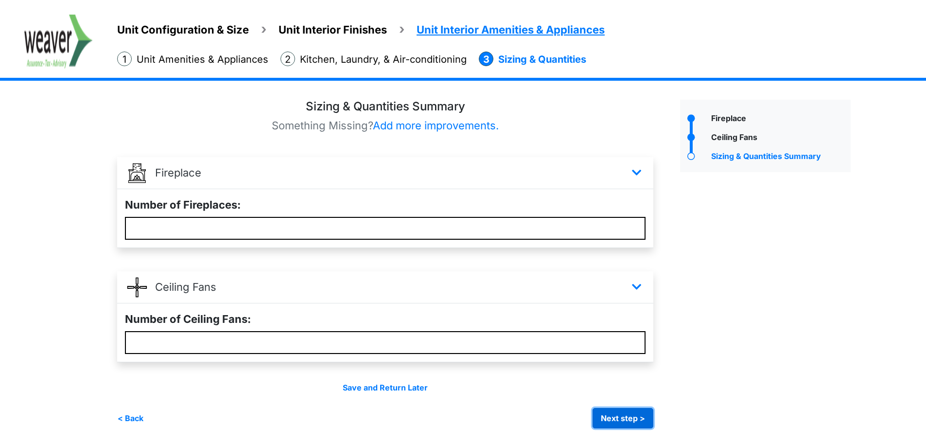
click at [624, 416] on button "Next step >" at bounding box center [623, 418] width 61 height 20
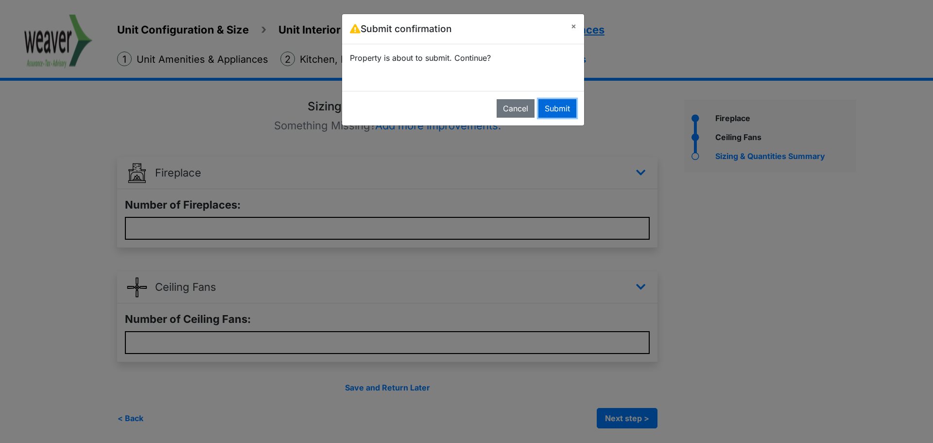
click at [570, 103] on button "Submit" at bounding box center [558, 108] width 38 height 18
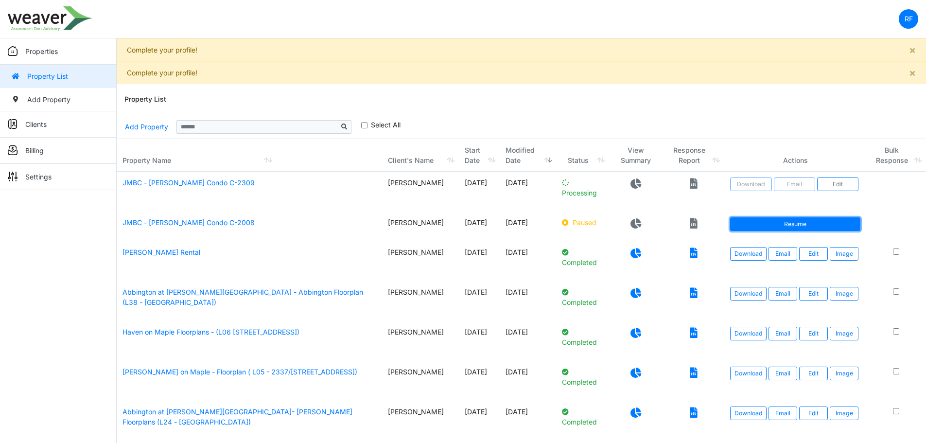
click at [811, 228] on link "Resume" at bounding box center [795, 224] width 130 height 14
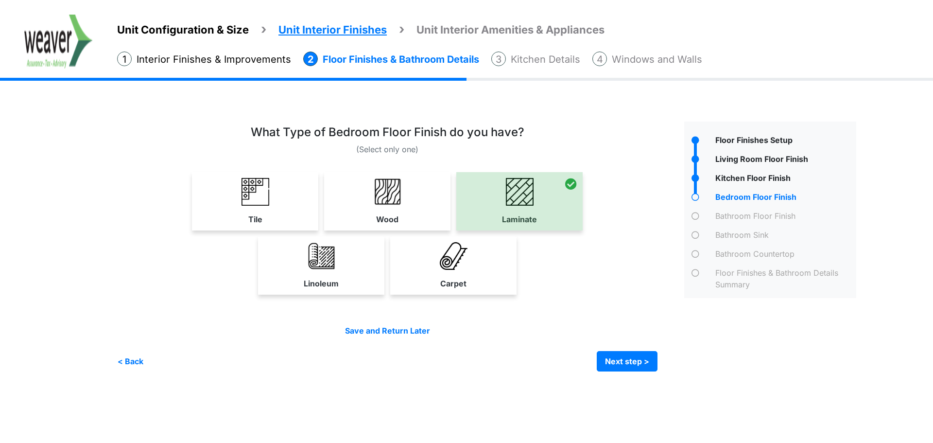
click at [174, 31] on span "Unit Configuration & Size" at bounding box center [183, 29] width 132 height 13
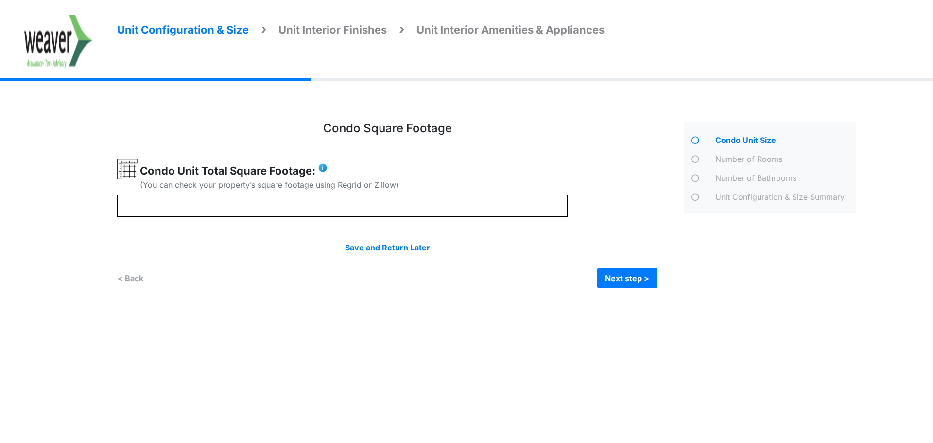
click at [46, 42] on img at bounding box center [58, 42] width 69 height 54
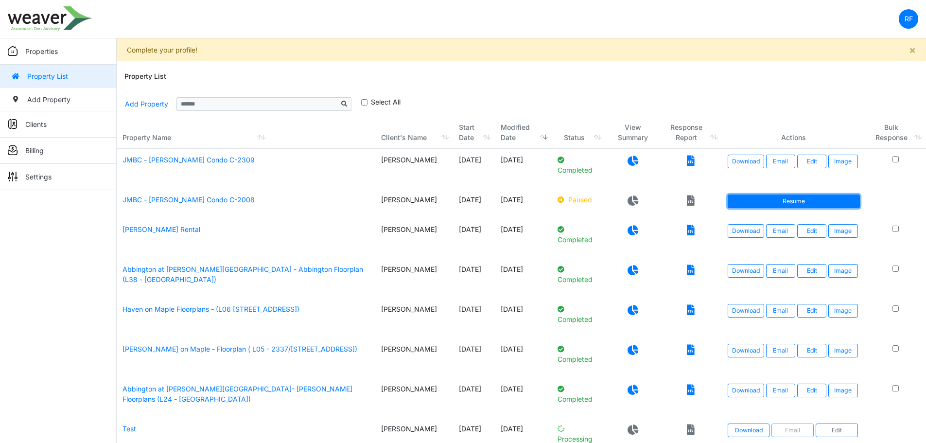
click at [775, 198] on link "Resume" at bounding box center [794, 201] width 132 height 14
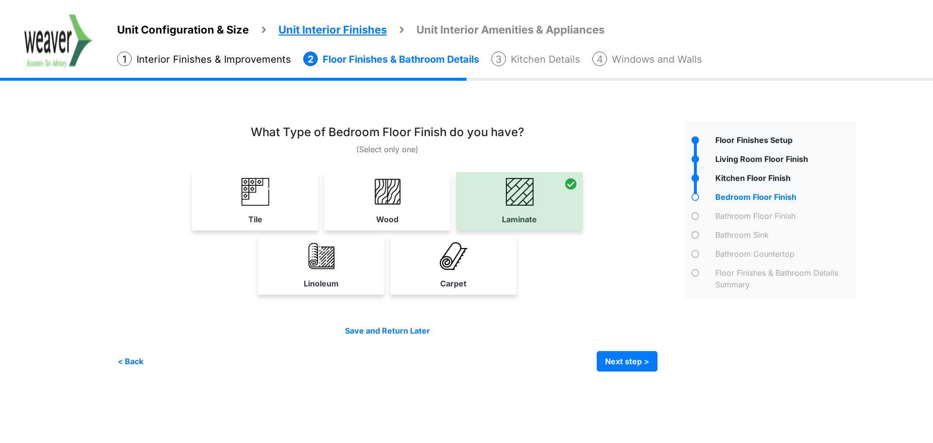
click at [193, 39] on div "Unit Configuration & Size Unit Interior Finishes Unit Interior Amenities & Appl…" at bounding box center [516, 46] width 836 height 63
click at [229, 31] on span "Unit Configuration & Size" at bounding box center [183, 29] width 132 height 13
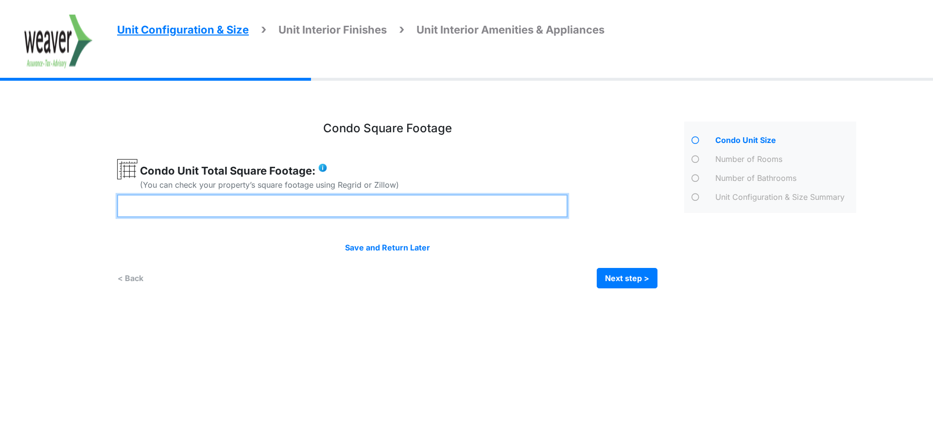
click at [263, 213] on input "number" at bounding box center [342, 205] width 451 height 23
type input "****"
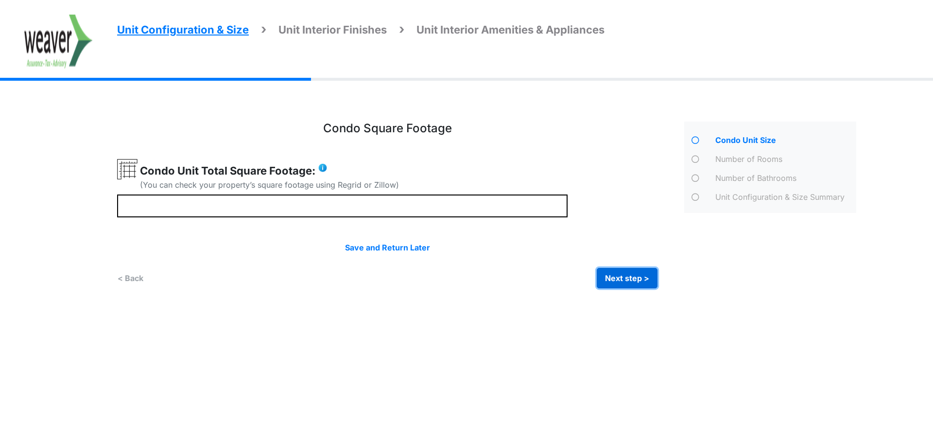
drag, startPoint x: 635, startPoint y: 273, endPoint x: 628, endPoint y: 271, distance: 7.0
click at [634, 273] on button "Next step >" at bounding box center [627, 278] width 61 height 20
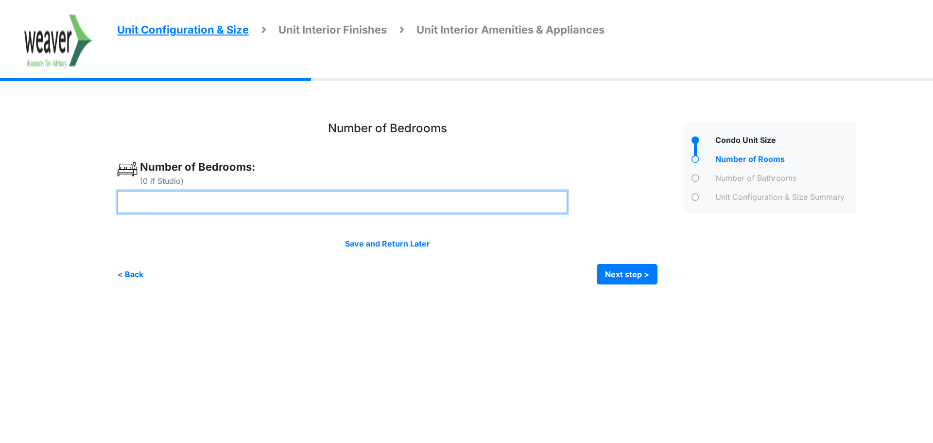
click at [276, 207] on input "number" at bounding box center [342, 202] width 451 height 23
type input "*"
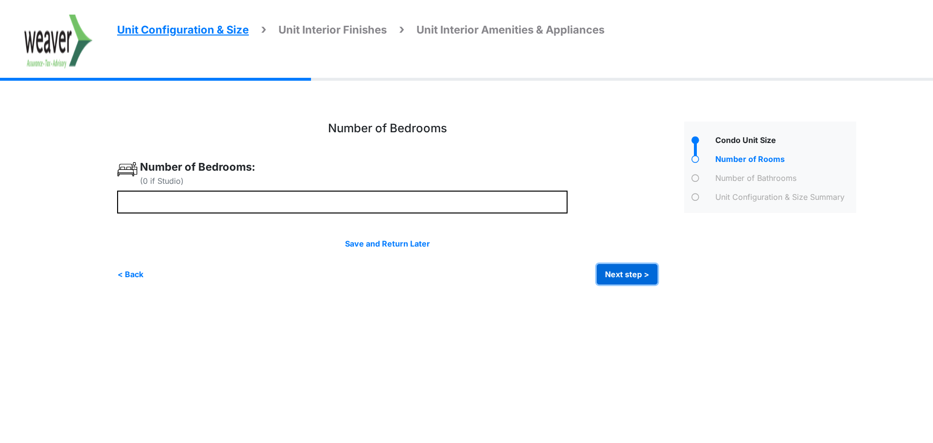
click at [632, 278] on button "Next step >" at bounding box center [627, 274] width 61 height 20
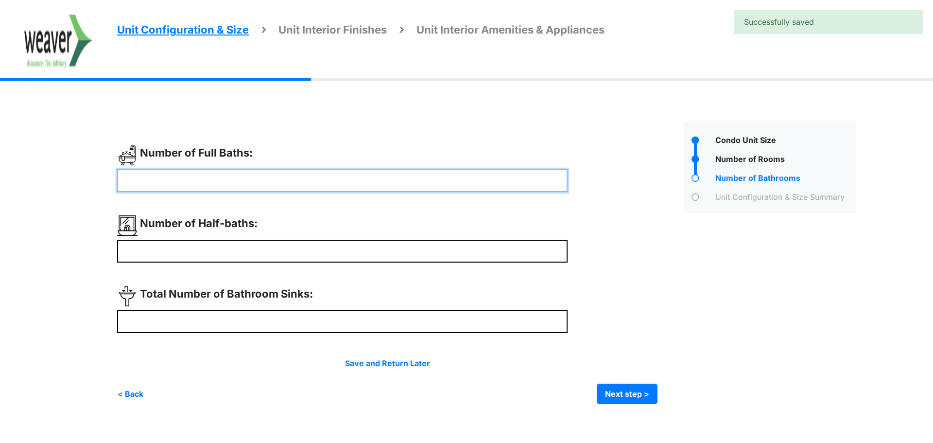
click at [214, 177] on input "number" at bounding box center [342, 180] width 451 height 23
type input "*"
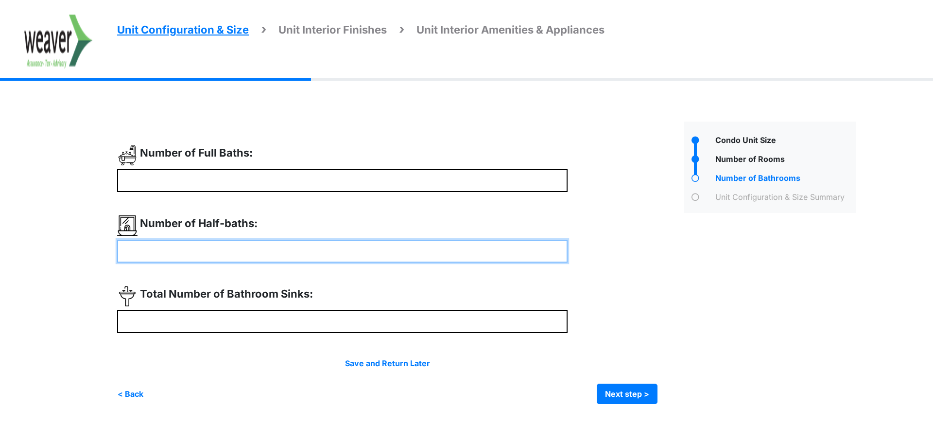
click at [201, 258] on input "number" at bounding box center [342, 251] width 451 height 23
type input "*"
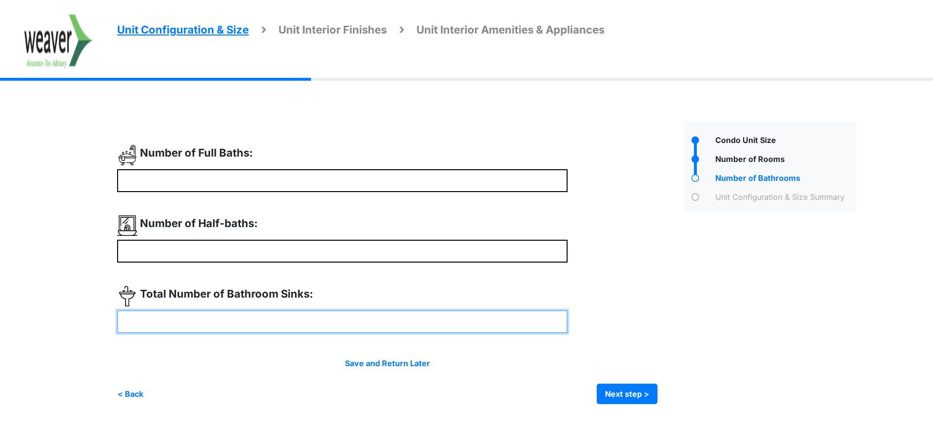
click at [199, 322] on input "number" at bounding box center [342, 321] width 451 height 23
click at [248, 319] on input "number" at bounding box center [342, 321] width 451 height 23
type input "*"
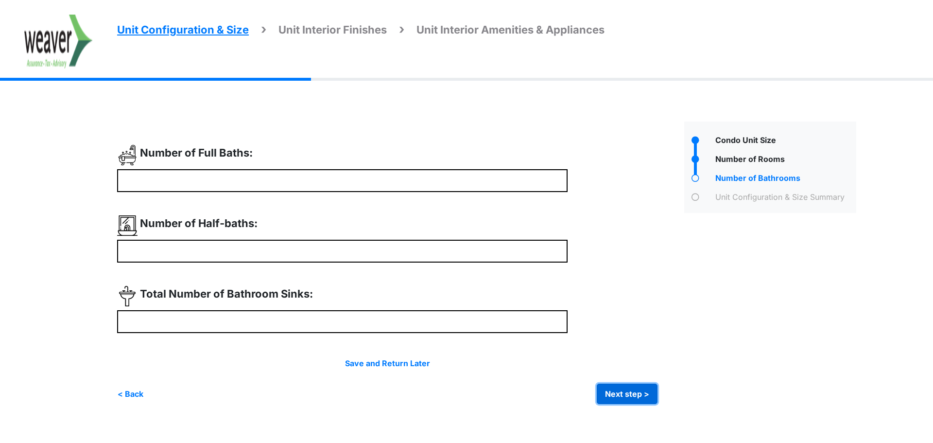
type input "*"
click at [637, 396] on button "Next step >" at bounding box center [627, 394] width 61 height 20
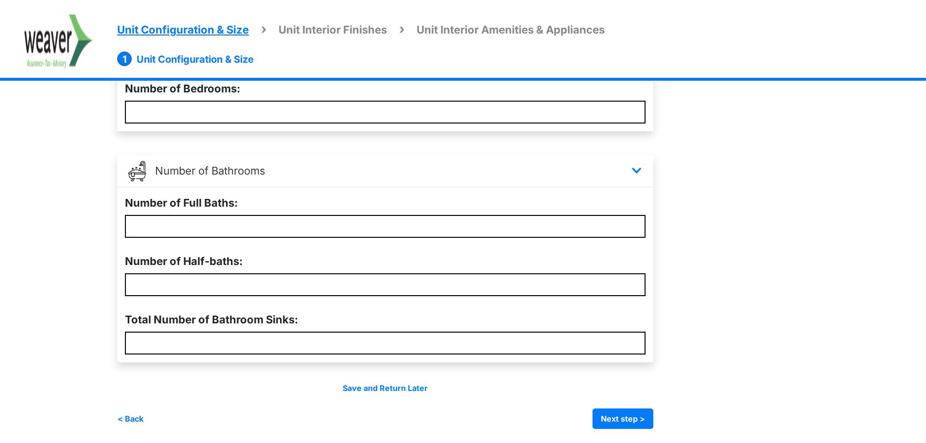
scroll to position [253, 0]
click at [619, 417] on button "Next step >" at bounding box center [623, 418] width 61 height 20
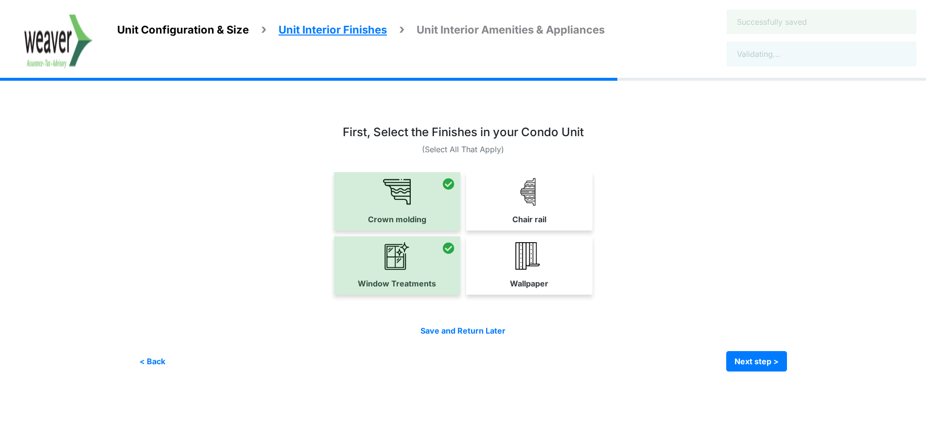
scroll to position [0, 0]
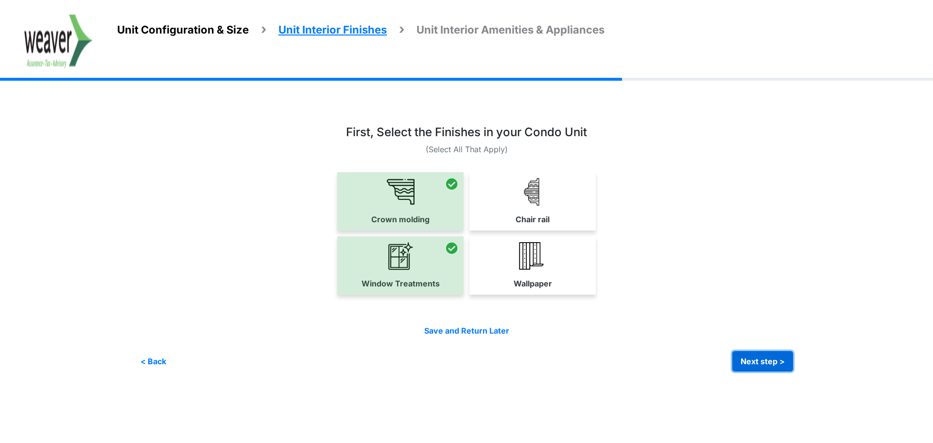
click at [784, 361] on button "Next step >" at bounding box center [763, 361] width 61 height 20
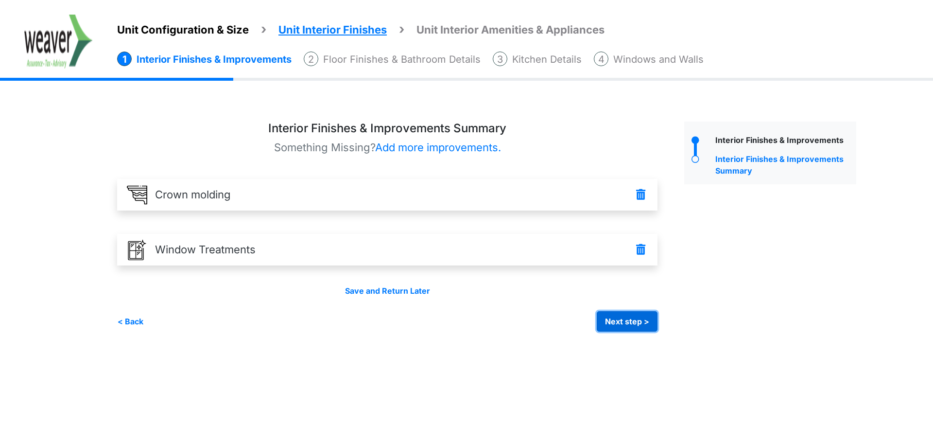
click at [617, 321] on button "Next step >" at bounding box center [627, 321] width 61 height 20
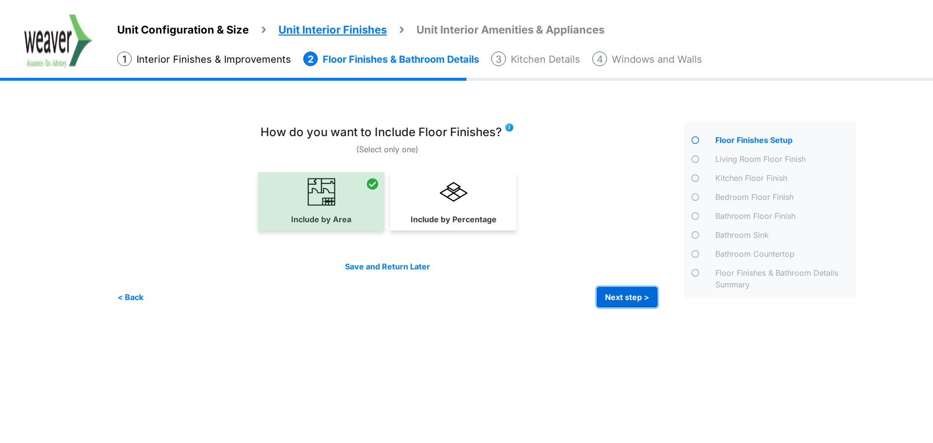
click at [611, 297] on button "Next step >" at bounding box center [627, 297] width 61 height 20
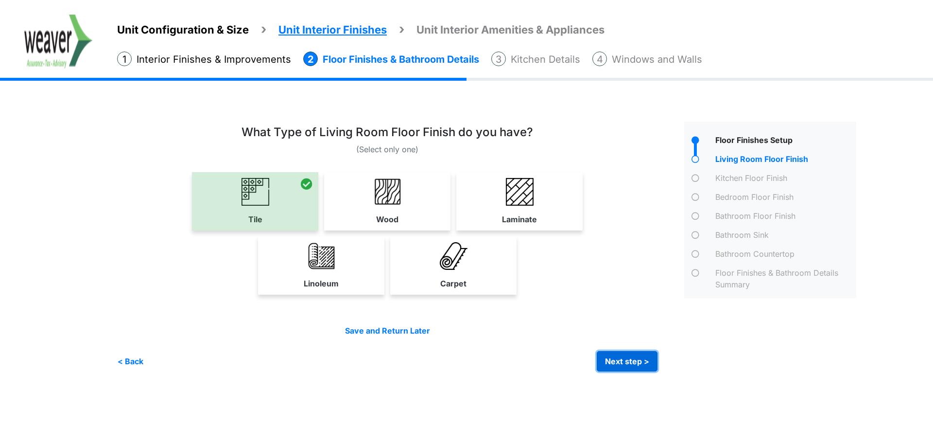
click at [617, 363] on button "Next step >" at bounding box center [627, 361] width 61 height 20
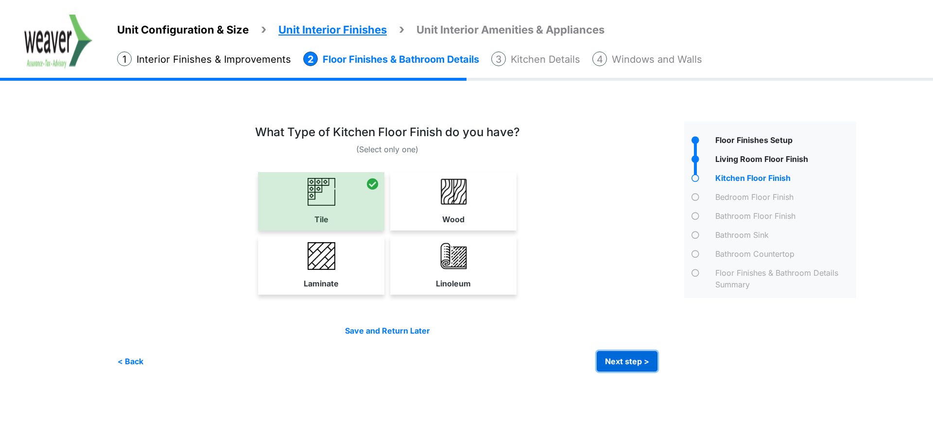
click at [618, 360] on button "Next step >" at bounding box center [627, 361] width 61 height 20
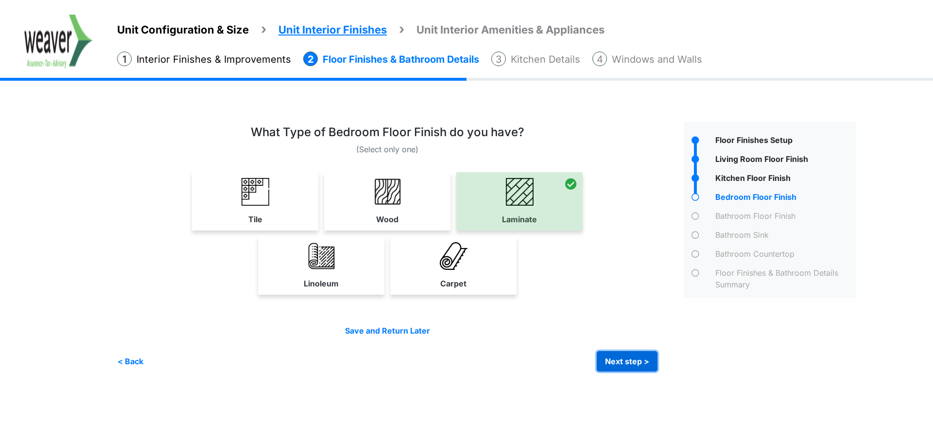
click at [618, 360] on button "Next step >" at bounding box center [627, 361] width 61 height 20
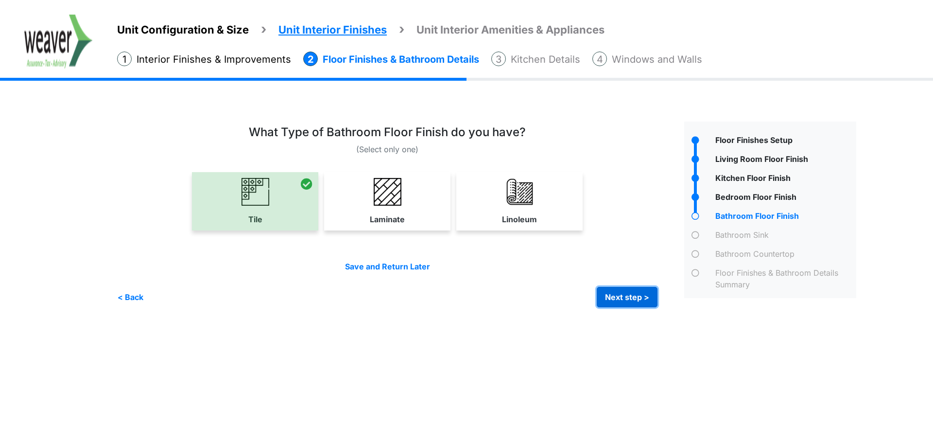
click at [634, 290] on button "Next step >" at bounding box center [627, 297] width 61 height 20
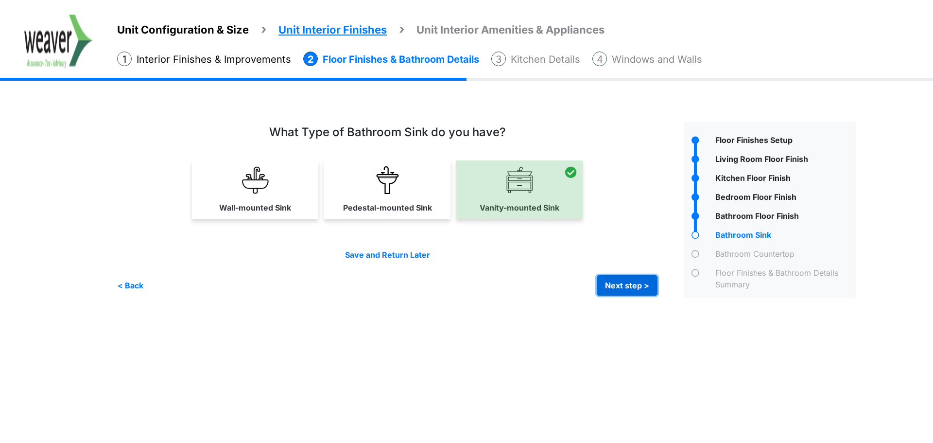
click at [629, 283] on button "Next step >" at bounding box center [627, 285] width 61 height 20
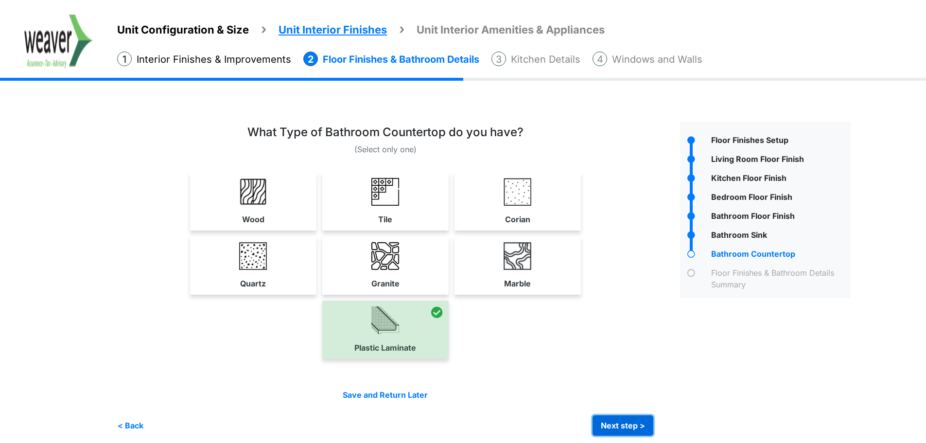
click at [651, 426] on button "Next step >" at bounding box center [623, 425] width 61 height 20
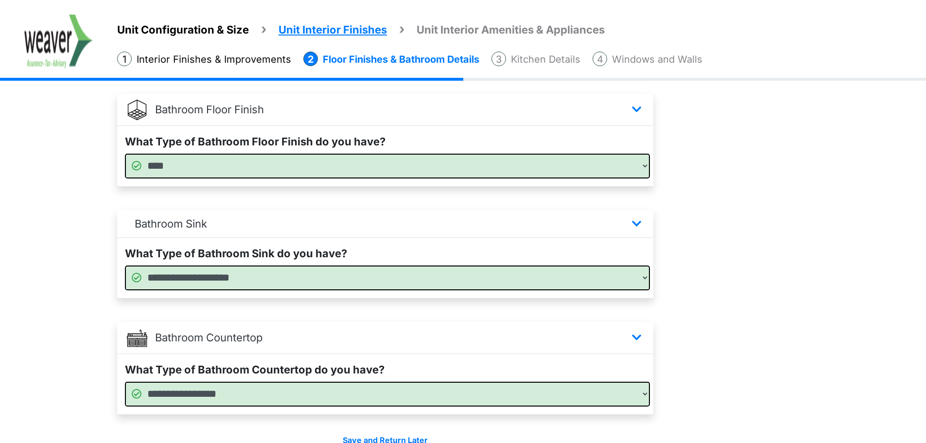
scroll to position [602, 0]
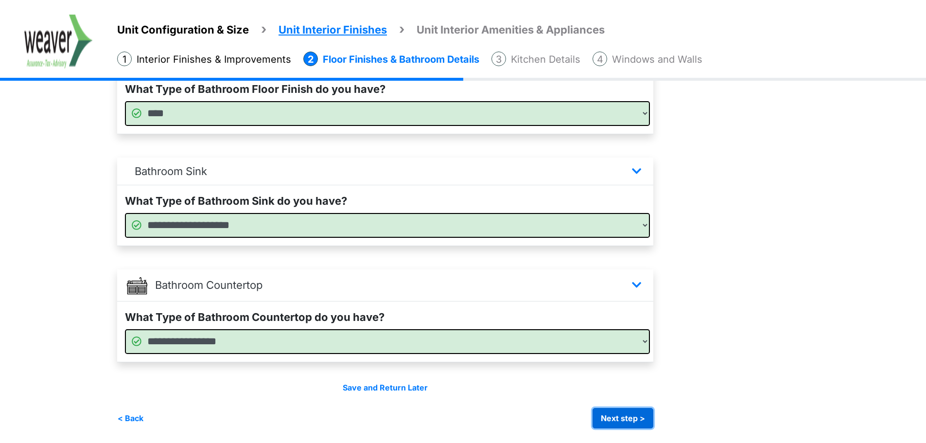
click at [624, 418] on button "Next step >" at bounding box center [623, 418] width 61 height 20
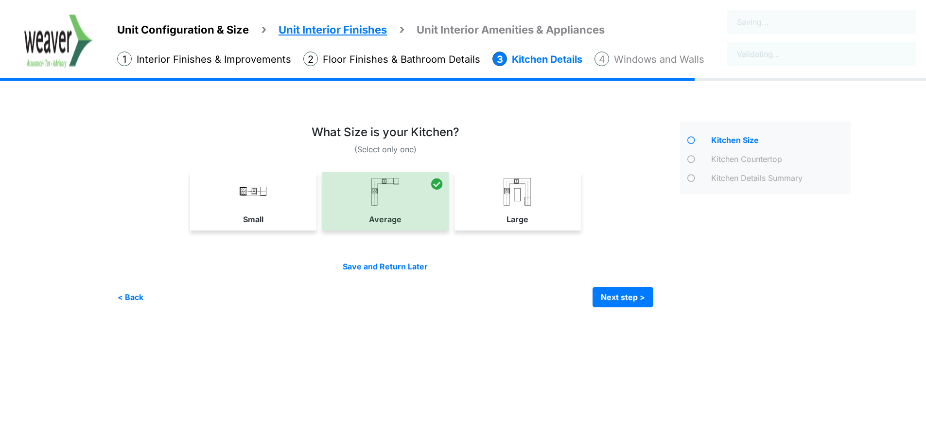
scroll to position [0, 0]
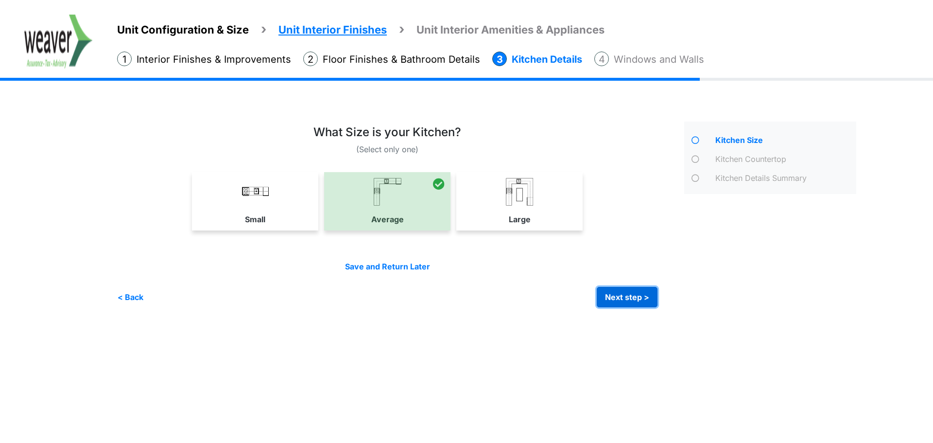
click at [648, 297] on button "Next step >" at bounding box center [627, 297] width 61 height 20
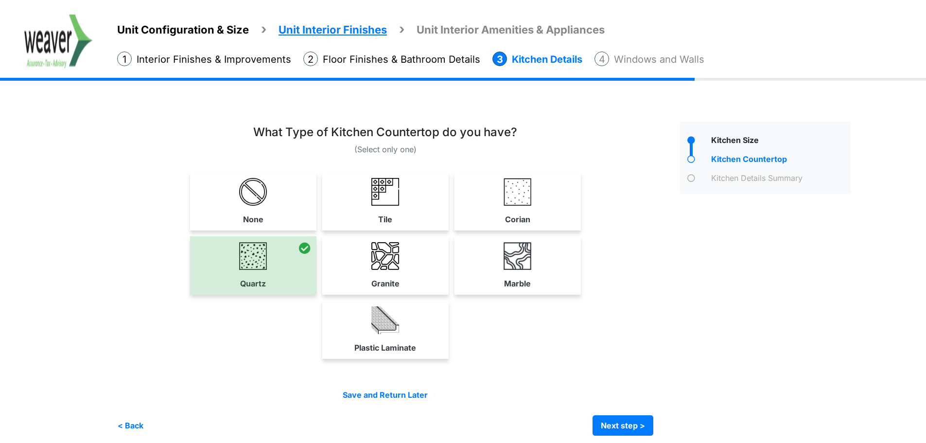
click at [409, 64] on li "Floor Finishes & Bathroom Details" at bounding box center [391, 59] width 177 height 15
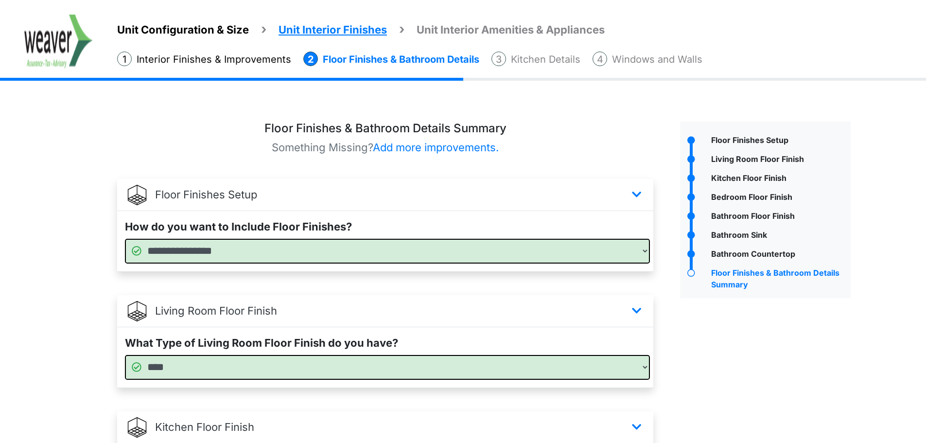
click at [741, 251] on div "Bathroom Countertop" at bounding box center [780, 255] width 142 height 14
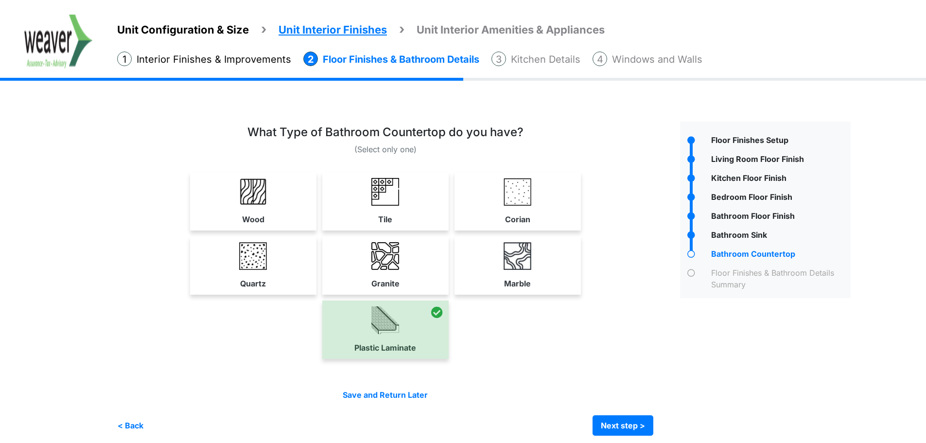
drag, startPoint x: 279, startPoint y: 264, endPoint x: 315, endPoint y: 269, distance: 36.4
click at [282, 264] on link "Quartz" at bounding box center [253, 265] width 123 height 58
select select "*"
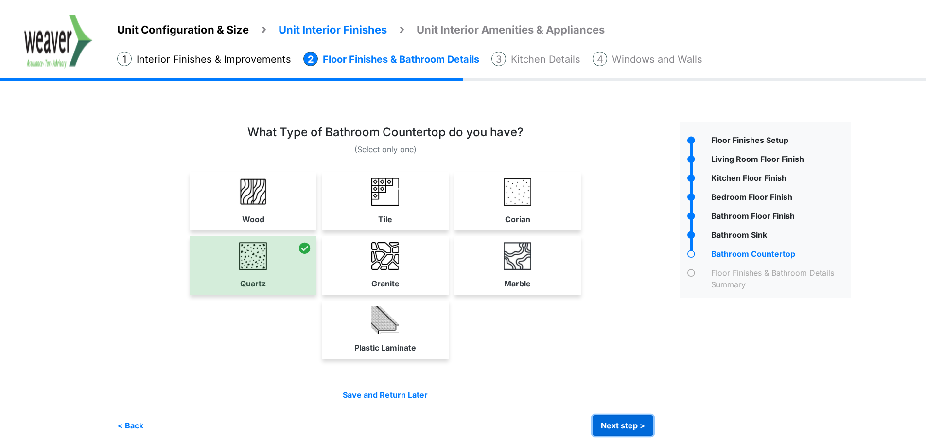
click at [625, 427] on button "Next step >" at bounding box center [623, 425] width 61 height 20
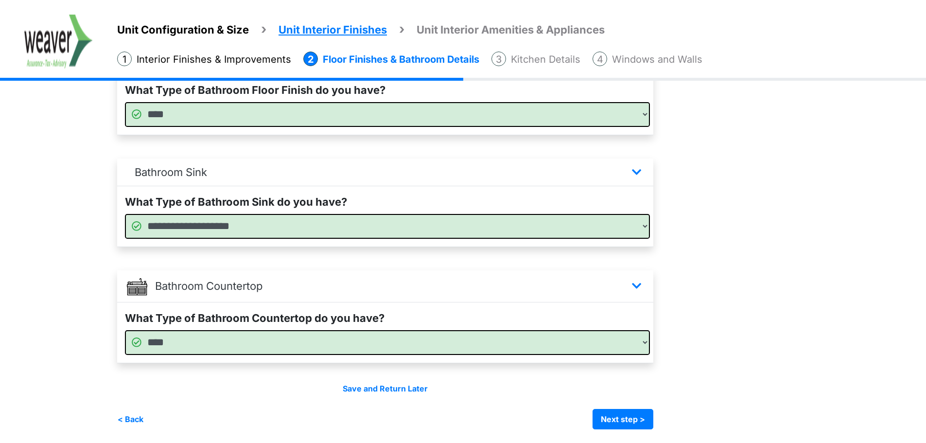
scroll to position [602, 0]
click at [628, 419] on button "Next step >" at bounding box center [623, 418] width 61 height 20
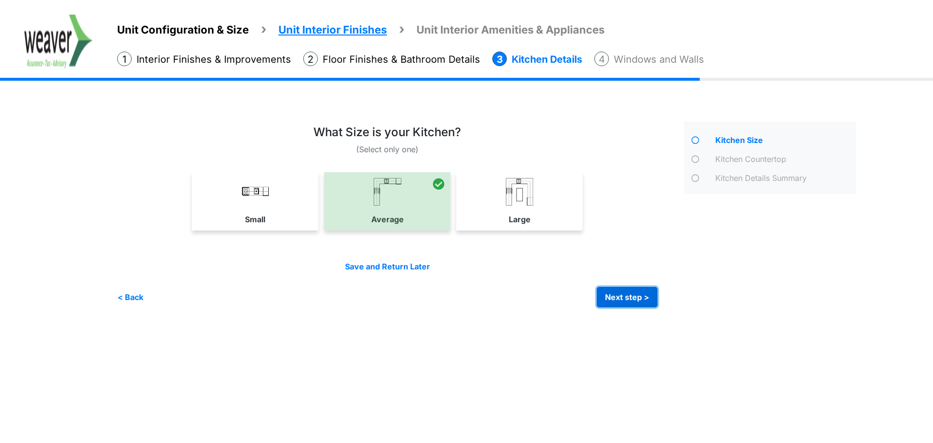
click at [648, 303] on button "Next step >" at bounding box center [627, 297] width 61 height 20
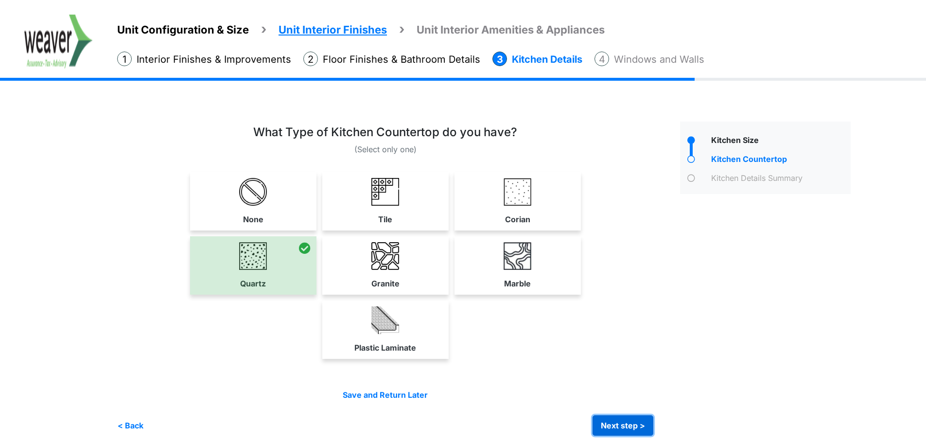
click at [630, 423] on button "Next step >" at bounding box center [623, 425] width 61 height 20
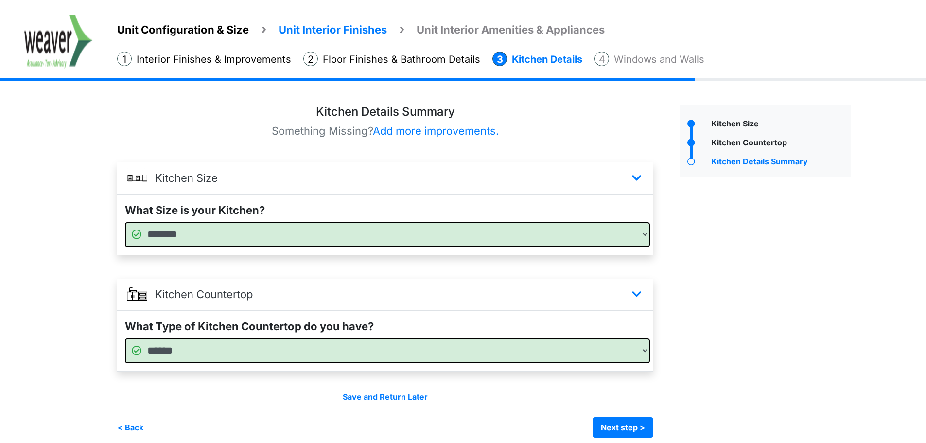
scroll to position [26, 0]
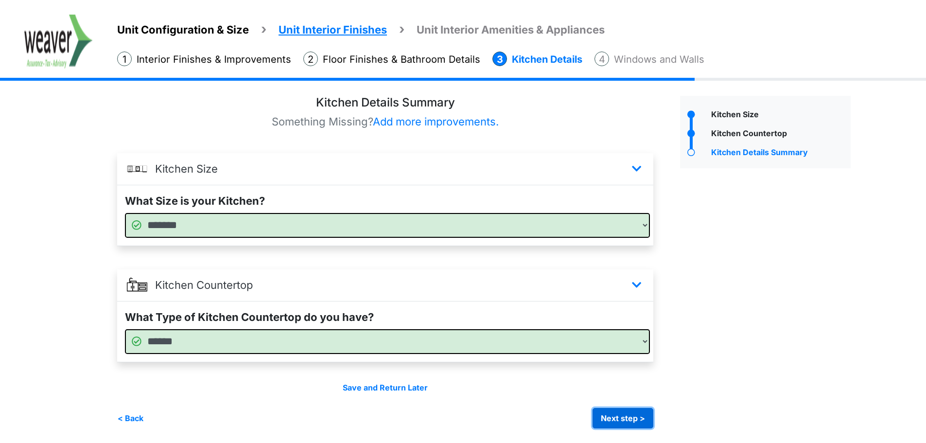
click at [625, 416] on button "Next step >" at bounding box center [623, 418] width 61 height 20
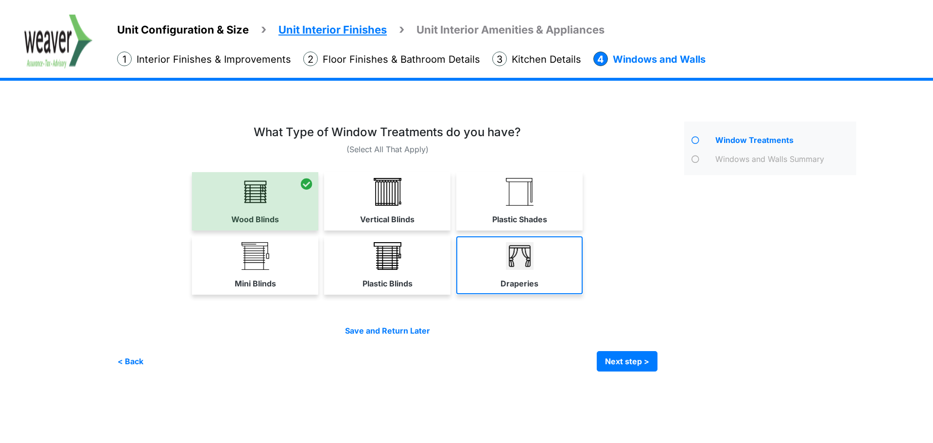
click at [543, 256] on link "Draperies" at bounding box center [520, 265] width 126 height 58
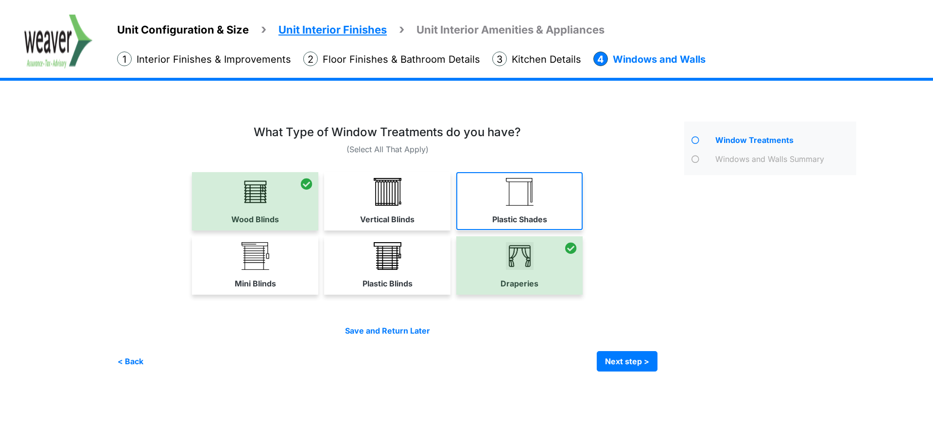
click at [513, 194] on img at bounding box center [520, 192] width 28 height 28
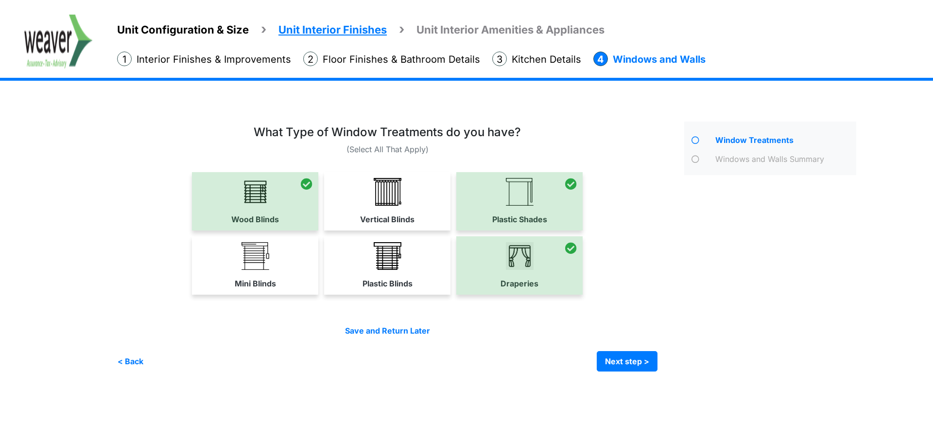
click at [532, 194] on div at bounding box center [520, 201] width 126 height 58
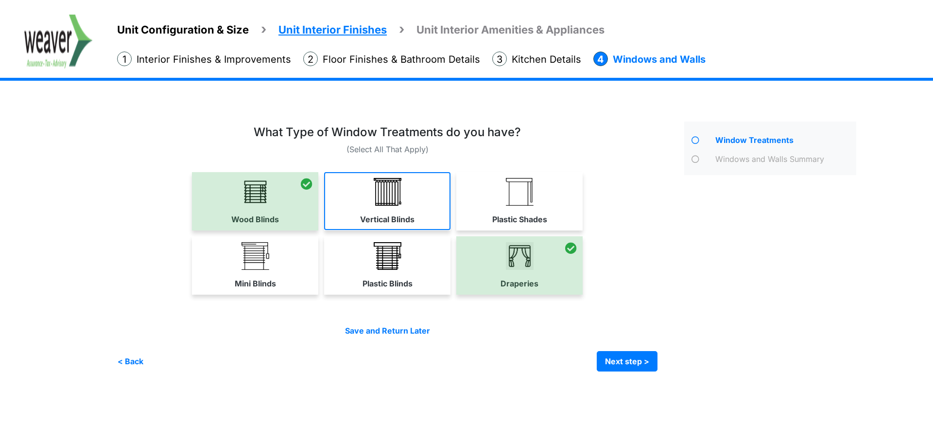
click at [386, 196] on img at bounding box center [388, 192] width 28 height 28
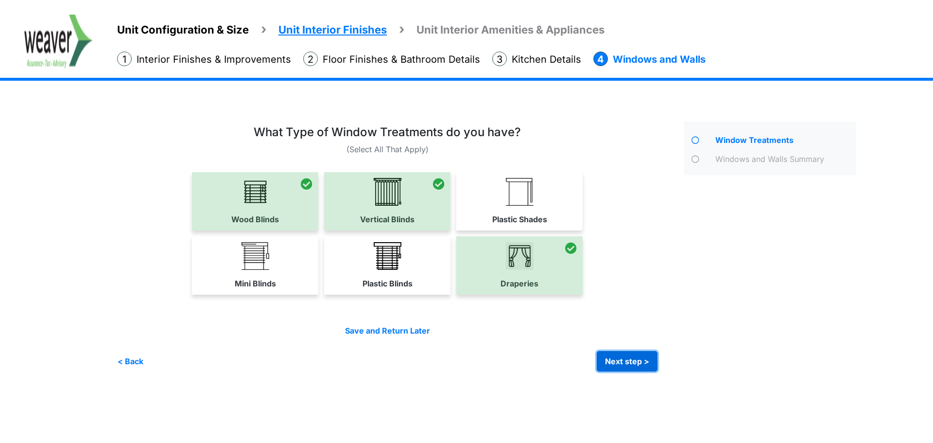
click at [638, 364] on button "Next step >" at bounding box center [627, 361] width 61 height 20
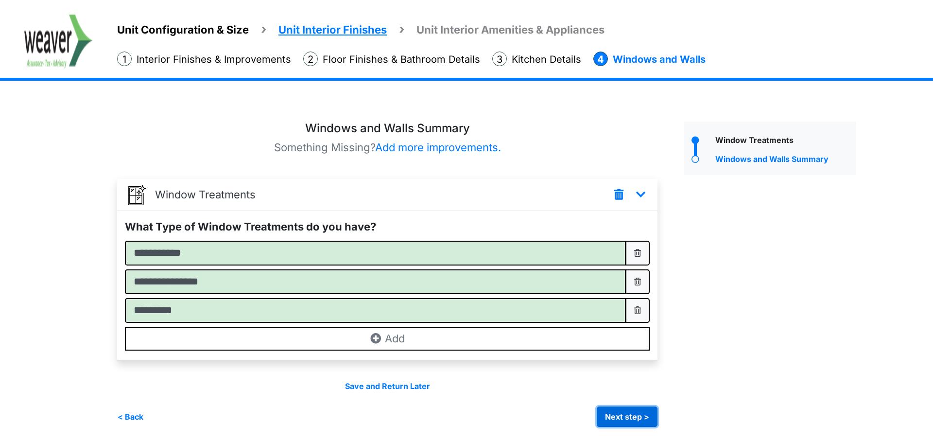
click at [630, 419] on button "Next step >" at bounding box center [627, 416] width 61 height 20
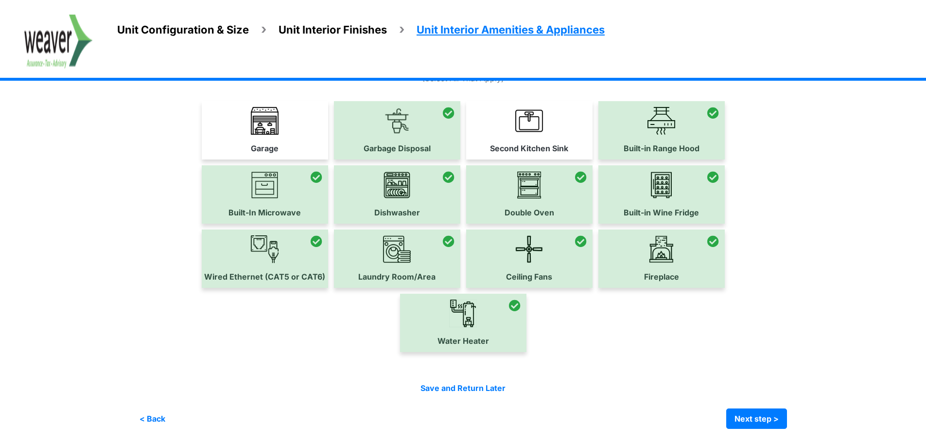
scroll to position [71, 0]
click at [759, 415] on button "Next step >" at bounding box center [756, 418] width 61 height 20
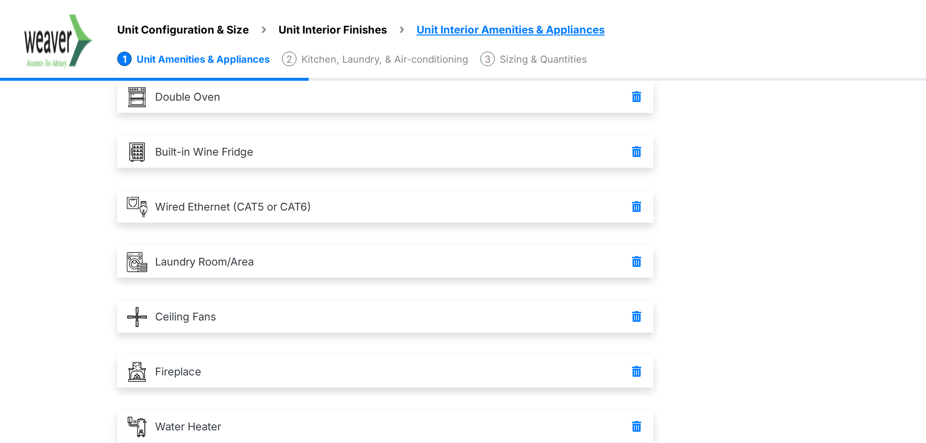
scroll to position [398, 0]
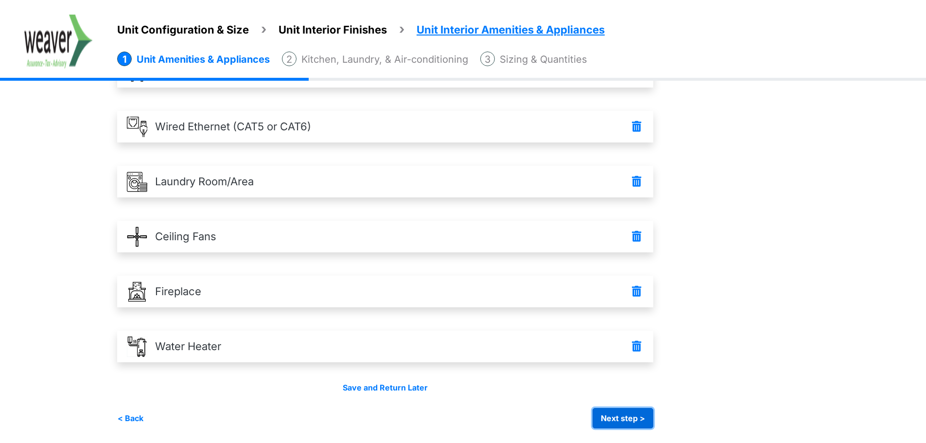
click at [639, 414] on button "Next step >" at bounding box center [623, 418] width 61 height 20
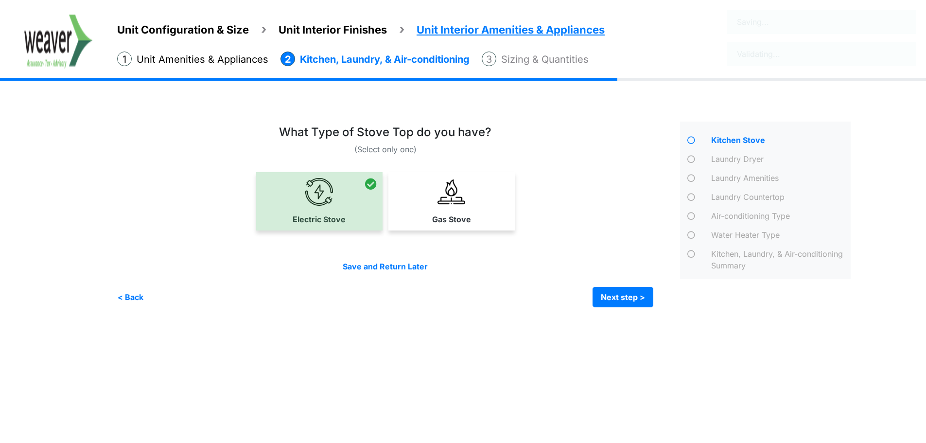
scroll to position [0, 0]
click at [639, 301] on button "Next step >" at bounding box center [627, 297] width 61 height 20
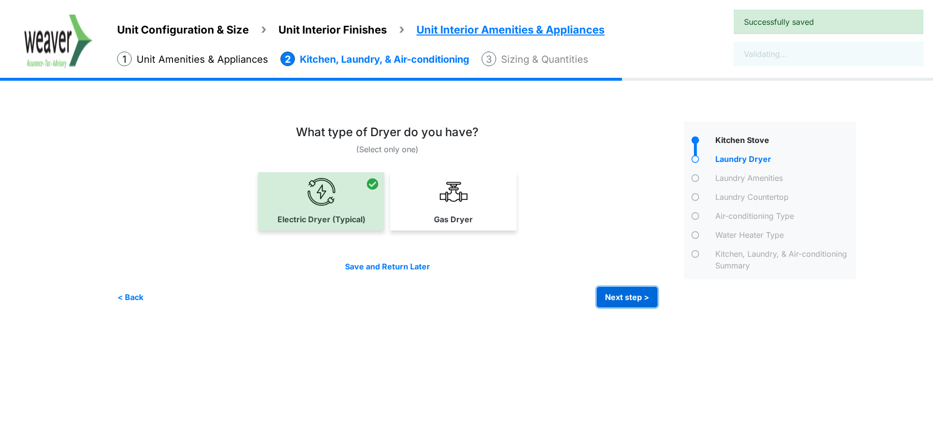
click at [642, 296] on button "Next step >" at bounding box center [627, 297] width 61 height 20
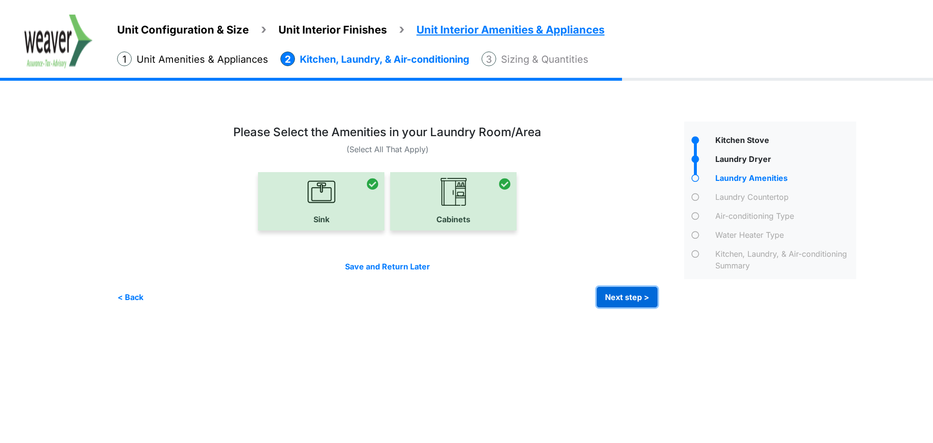
click at [642, 296] on button "Next step >" at bounding box center [627, 297] width 61 height 20
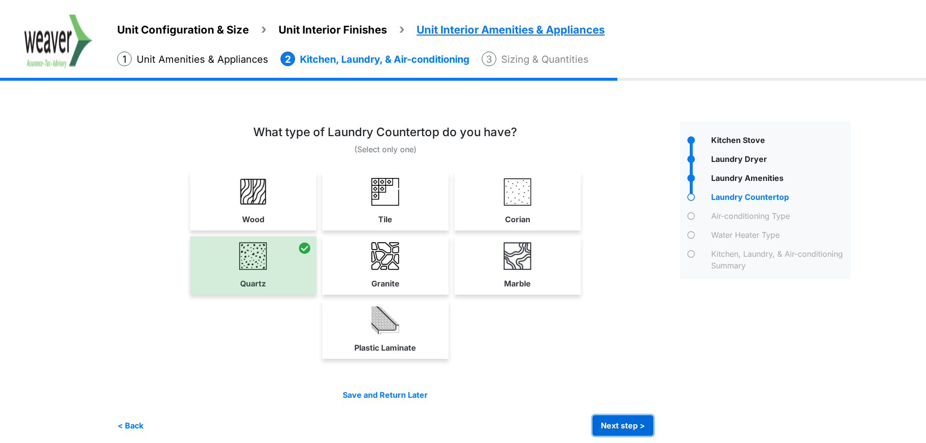
click at [650, 430] on button "Next step >" at bounding box center [623, 425] width 61 height 20
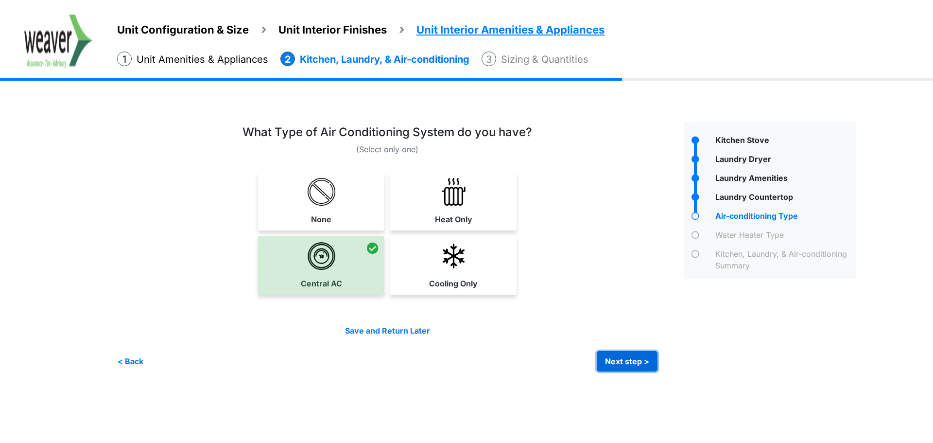
click at [635, 359] on button "Next step >" at bounding box center [627, 361] width 61 height 20
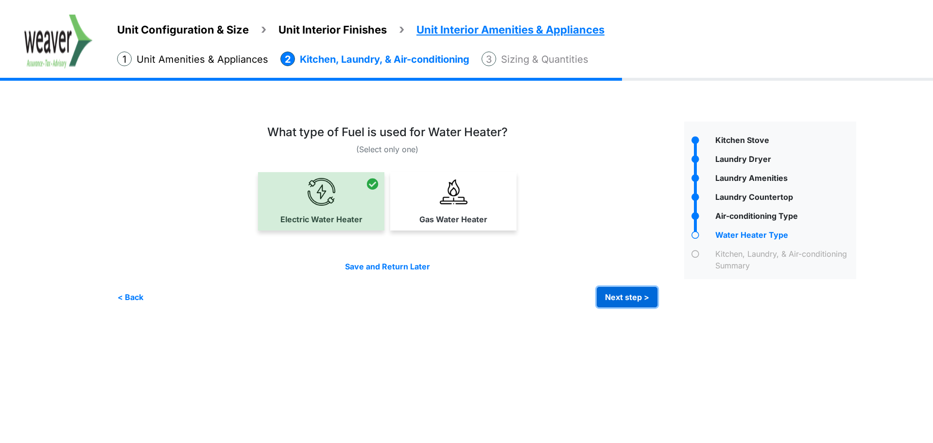
click at [633, 297] on button "Next step >" at bounding box center [627, 297] width 61 height 20
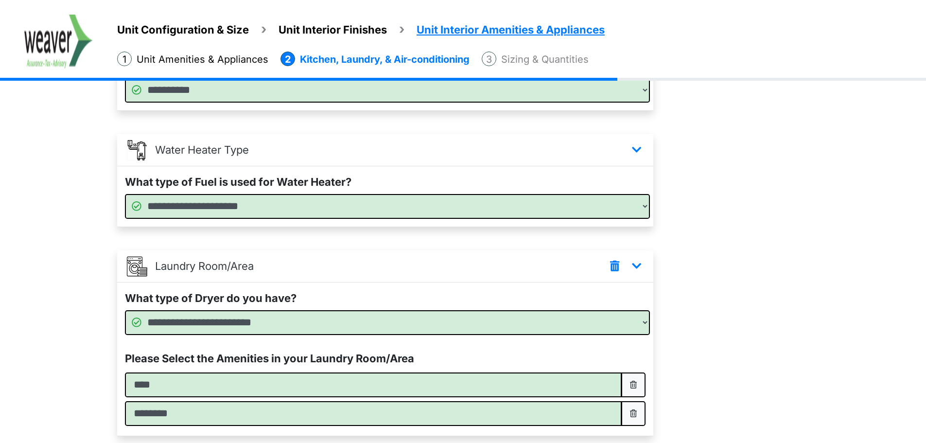
scroll to position [463, 0]
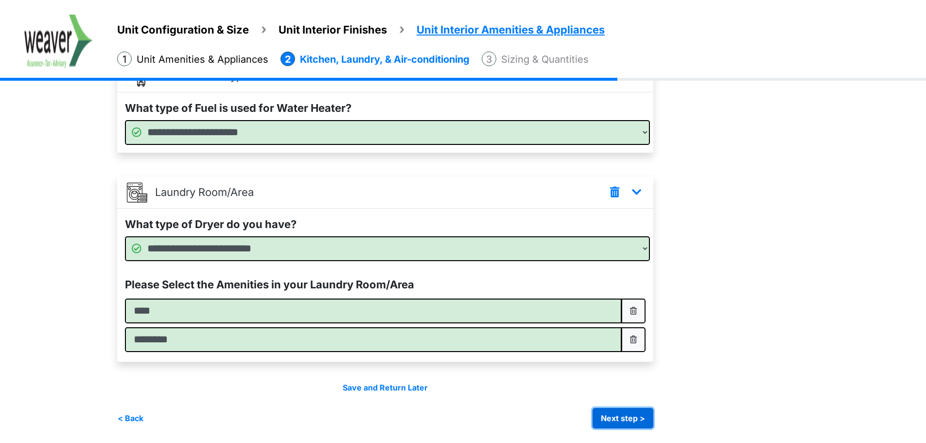
click at [641, 422] on button "Next step >" at bounding box center [623, 418] width 61 height 20
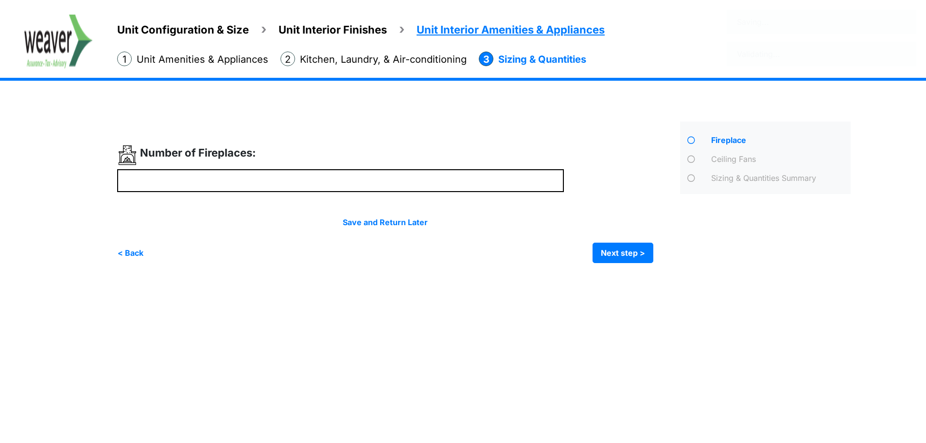
scroll to position [0, 0]
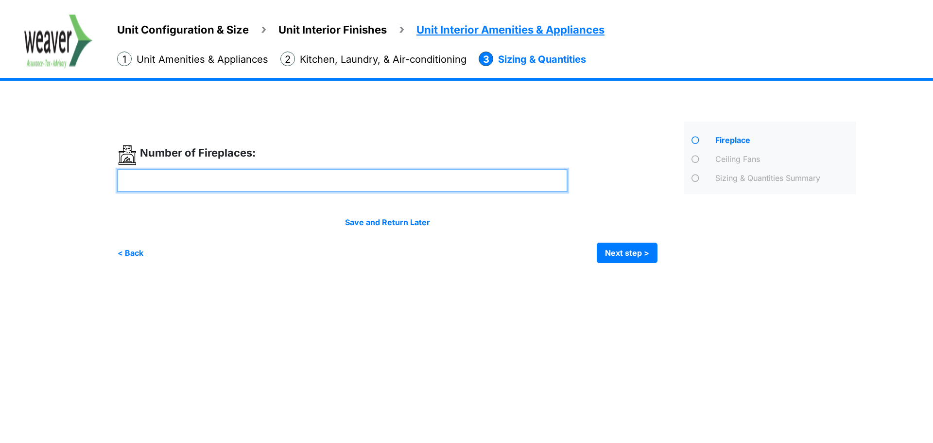
click at [354, 191] on input "number" at bounding box center [342, 180] width 451 height 23
type input "*"
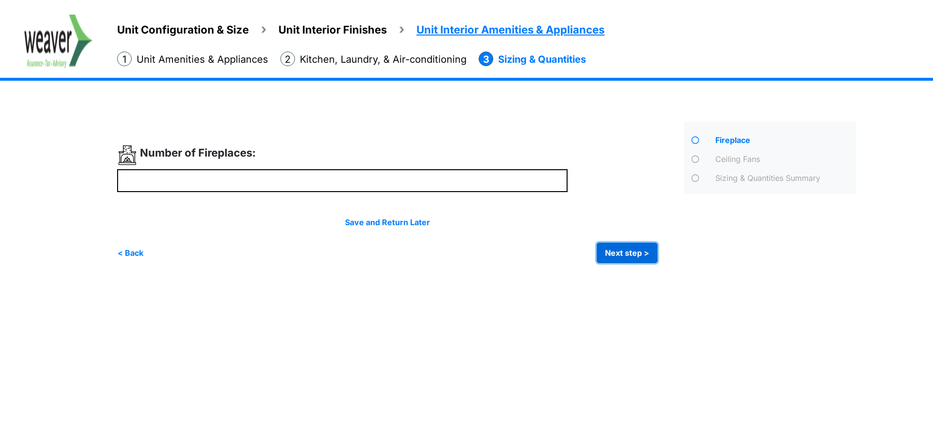
click at [619, 257] on button "Next step >" at bounding box center [627, 253] width 61 height 20
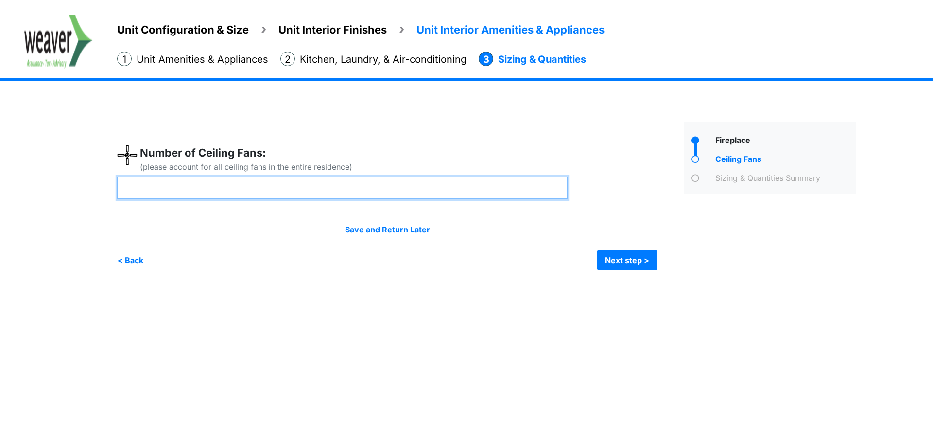
click at [262, 182] on input "number" at bounding box center [342, 187] width 451 height 23
type input "*"
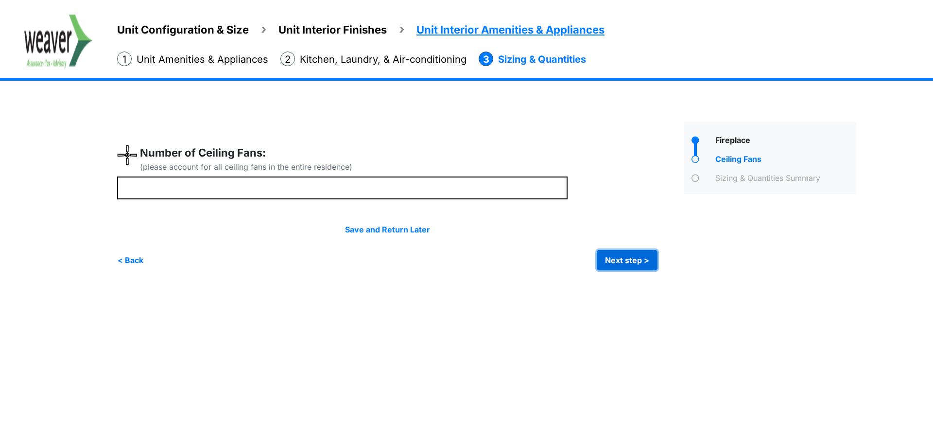
type input "*"
click at [609, 255] on button "Next step >" at bounding box center [627, 260] width 61 height 20
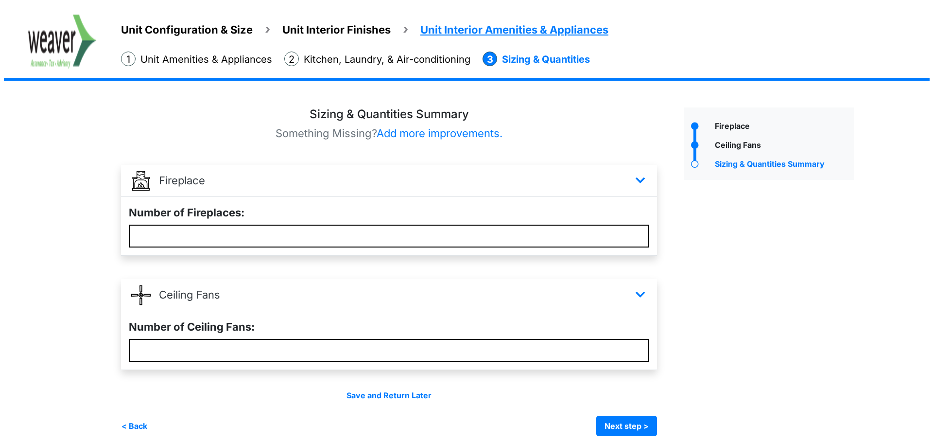
scroll to position [22, 0]
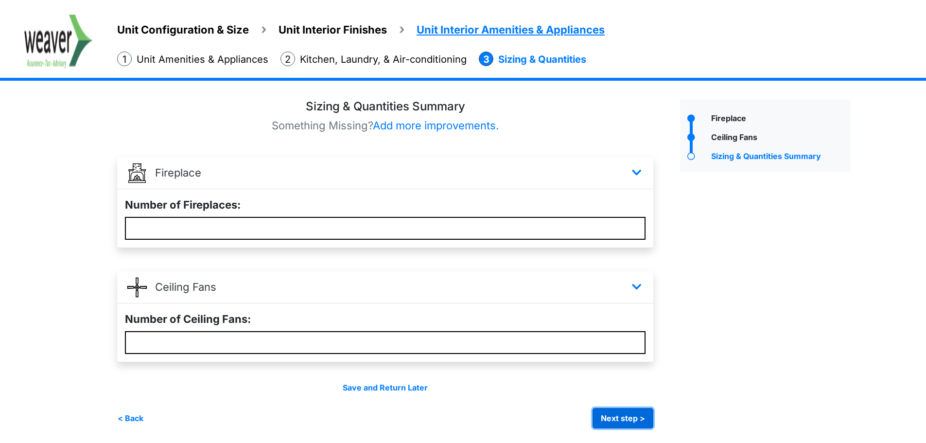
click at [610, 422] on button "Next step >" at bounding box center [623, 418] width 61 height 20
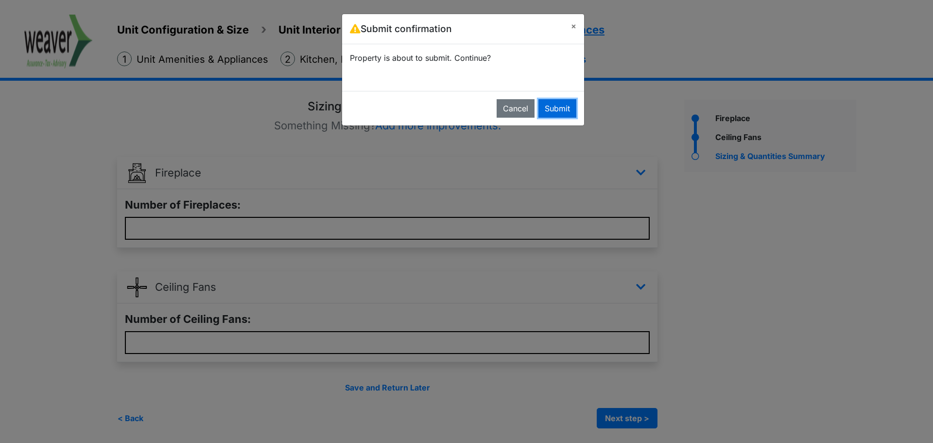
click at [558, 105] on button "Submit" at bounding box center [558, 108] width 38 height 18
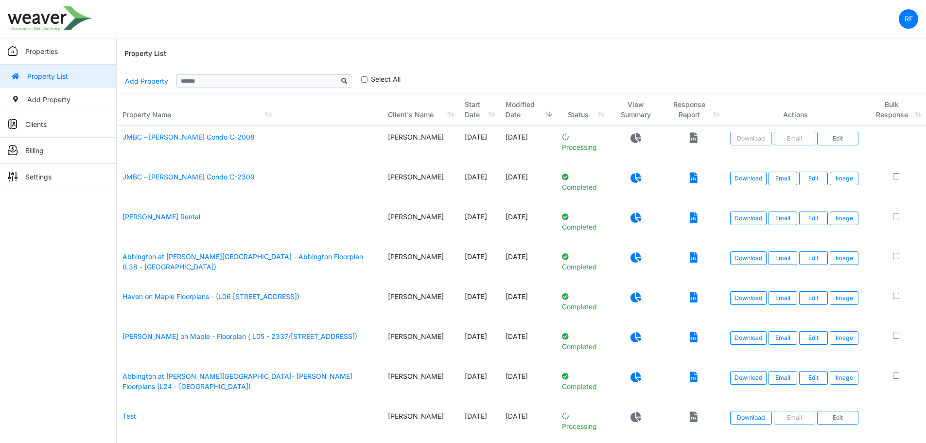
click at [642, 50] on div "Property List" at bounding box center [521, 53] width 794 height 31
click at [656, 32] on nav "RF Change Password Logout Weaver_Rafa [PERSON_NAME][EMAIL_ADDRESS][PERSON_NAME]…" at bounding box center [463, 19] width 926 height 38
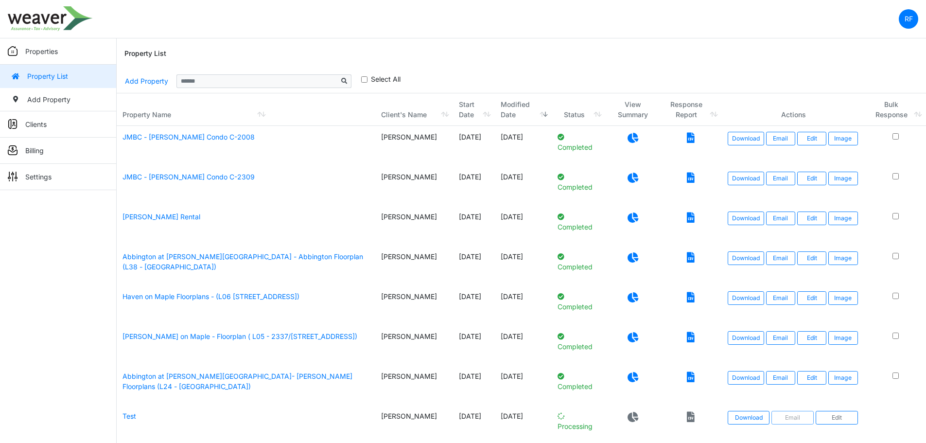
click at [628, 153] on td at bounding box center [633, 146] width 54 height 40
click at [632, 142] on icon at bounding box center [633, 138] width 11 height 10
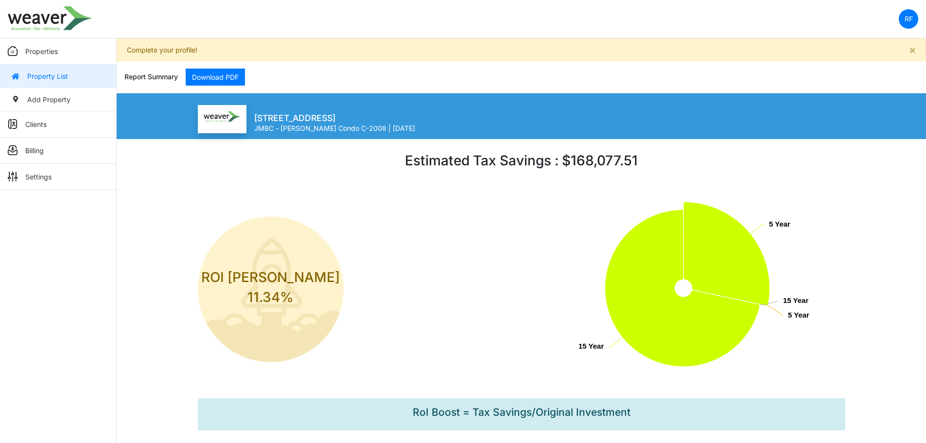
click at [59, 53] on link "Properties" at bounding box center [58, 51] width 116 height 26
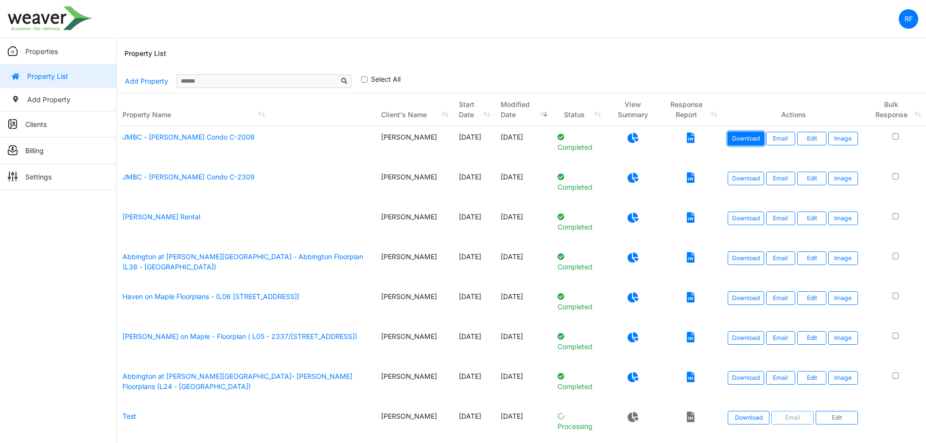
click at [748, 136] on link "Download" at bounding box center [746, 139] width 36 height 14
click at [731, 178] on link "Download" at bounding box center [746, 179] width 36 height 14
